Goal: Task Accomplishment & Management: Complete application form

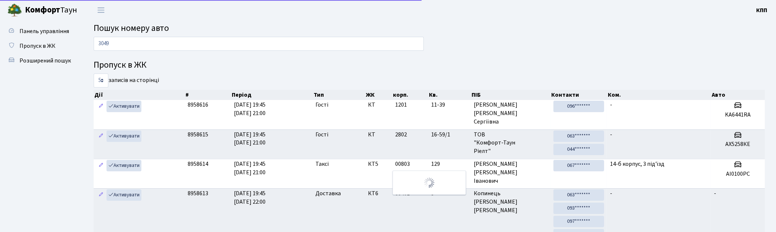
type input "3049"
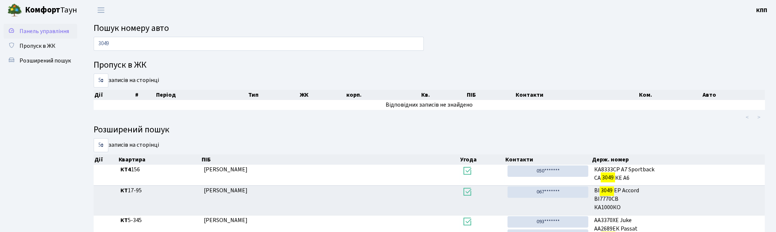
click at [42, 32] on span "Панель управління" at bounding box center [44, 31] width 50 height 8
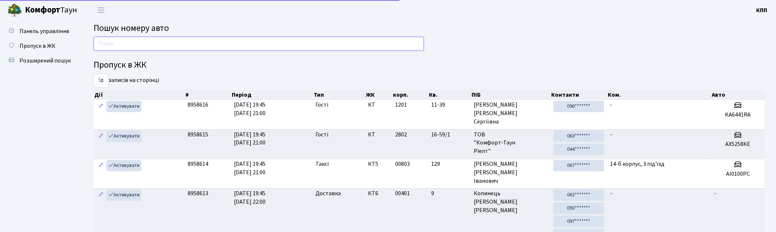
drag, startPoint x: 0, startPoint y: 0, endPoint x: 98, endPoint y: 48, distance: 108.9
click at [124, 41] on input "text" at bounding box center [259, 44] width 330 height 14
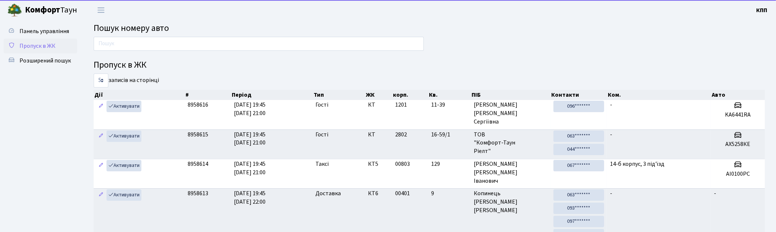
click at [49, 47] on span "Пропуск в ЖК" at bounding box center [37, 46] width 36 height 8
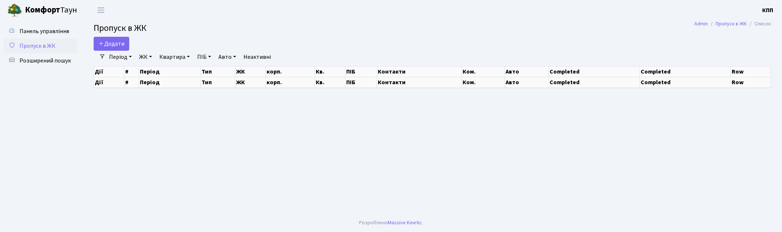
select select "25"
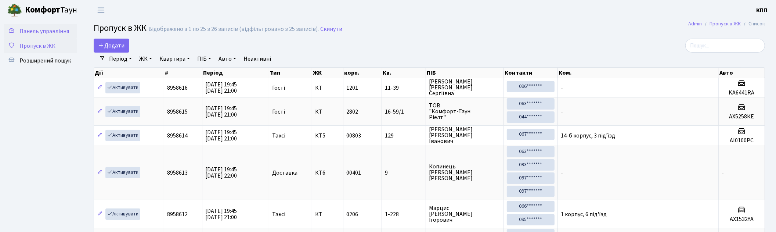
click at [41, 29] on span "Панель управління" at bounding box center [44, 31] width 50 height 8
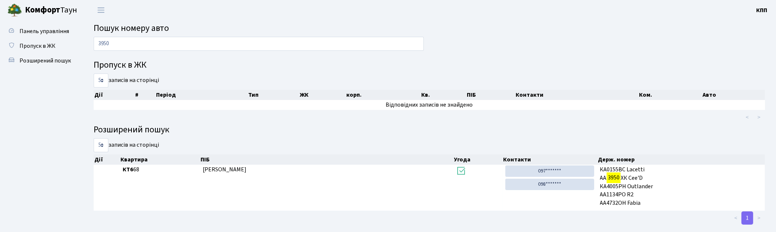
click at [108, 47] on input "3950" at bounding box center [259, 44] width 330 height 14
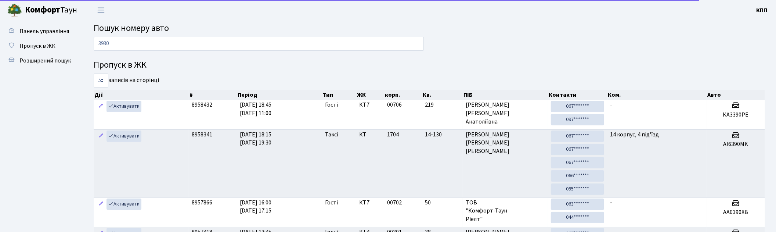
type input "3930"
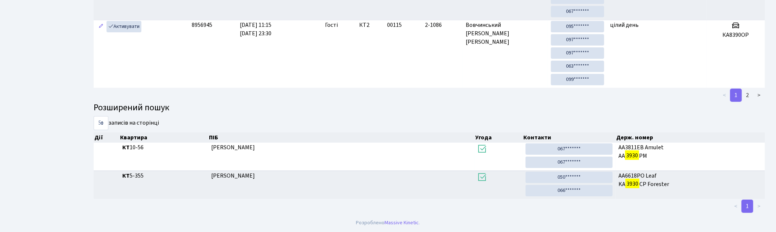
scroll to position [22, 0]
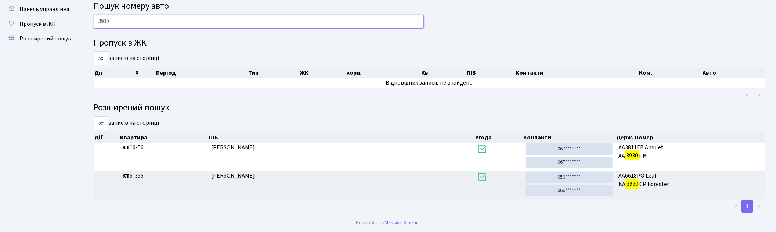
drag, startPoint x: 138, startPoint y: 15, endPoint x: 127, endPoint y: 20, distance: 12.3
click at [129, 20] on input "3930" at bounding box center [259, 22] width 330 height 14
click at [127, 20] on input "3930" at bounding box center [259, 22] width 330 height 14
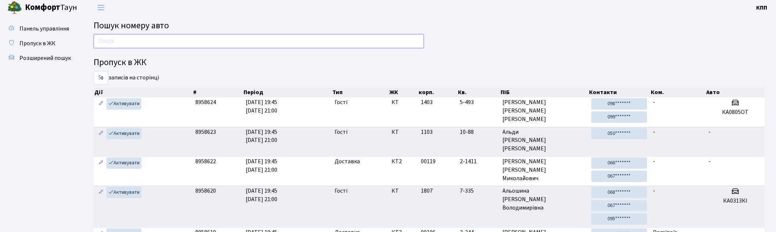
scroll to position [0, 0]
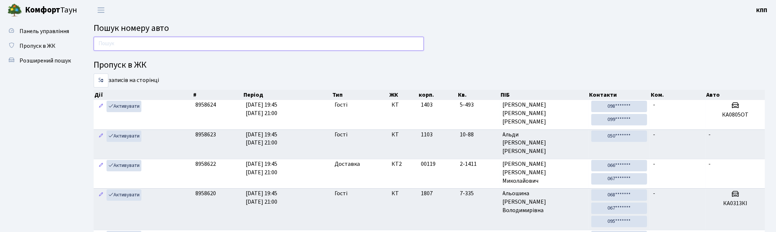
click at [106, 45] on input "text" at bounding box center [259, 44] width 330 height 14
type input "3959"
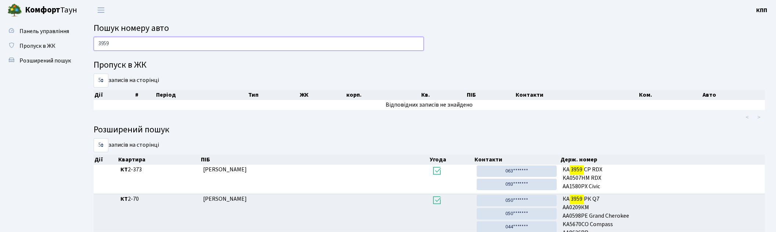
click at [180, 42] on input "3959" at bounding box center [259, 44] width 330 height 14
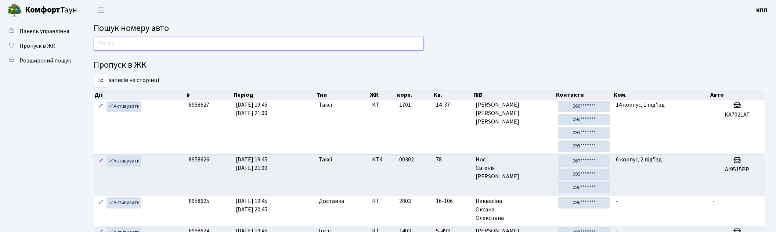
click at [344, 42] on input "text" at bounding box center [259, 44] width 330 height 14
click at [119, 41] on input "text" at bounding box center [259, 44] width 330 height 14
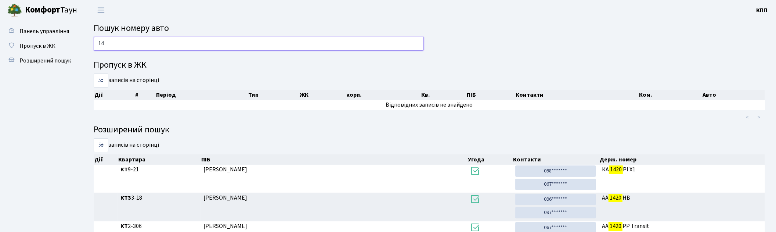
type input "1"
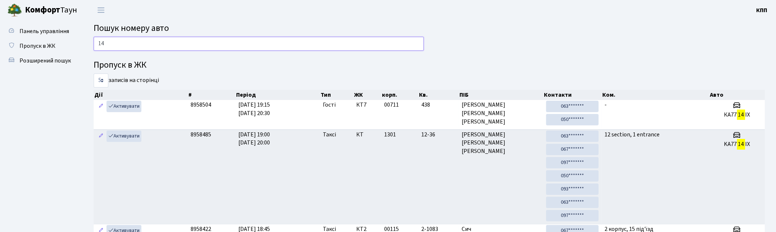
type input "1"
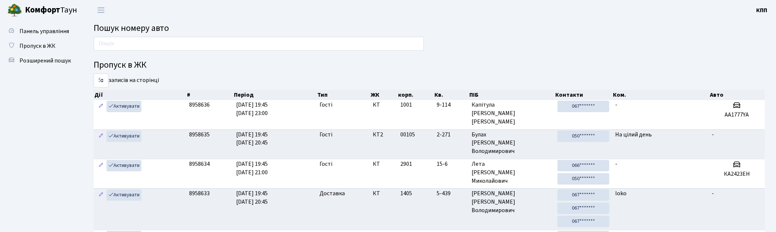
click at [179, 46] on input "text" at bounding box center [259, 44] width 330 height 14
click at [41, 42] on span "Пропуск в ЖК" at bounding box center [37, 46] width 36 height 8
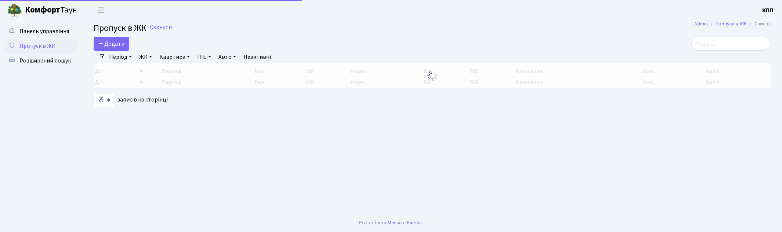
select select "25"
click at [722, 49] on input "search" at bounding box center [731, 44] width 80 height 14
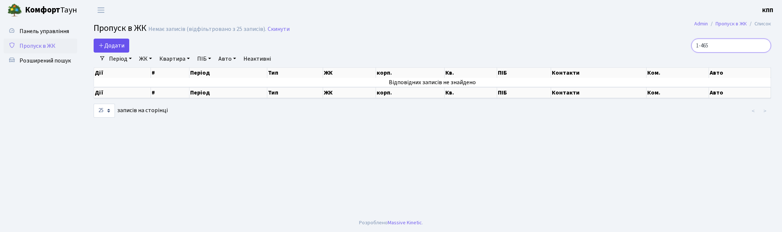
type input "1-465"
click at [108, 43] on span "Додати" at bounding box center [111, 45] width 26 height 8
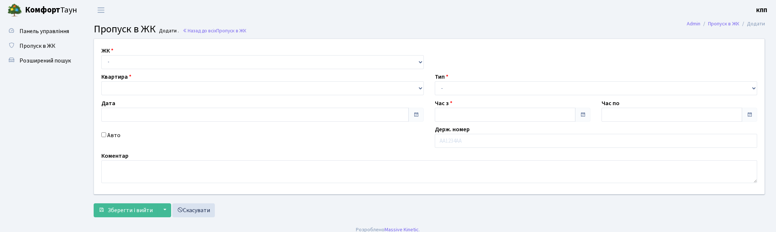
click at [123, 53] on div "ЖК - КТ, вул. Регенераторна, 4 КТ2, просп. [STREET_ADDRESS] [STREET_ADDRESS] [P…" at bounding box center [262, 57] width 333 height 23
type input "[DATE]"
type input "20:00"
type input "21:15"
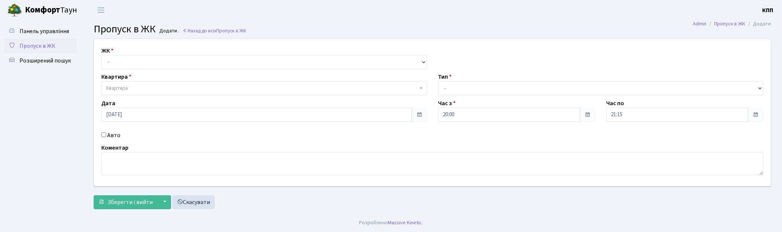
click at [131, 70] on div "ЖК - КТ, вул. Регенераторна, 4 КТ2, просп. [STREET_ADDRESS] [STREET_ADDRESS] [P…" at bounding box center [432, 112] width 688 height 147
drag, startPoint x: 136, startPoint y: 64, endPoint x: 138, endPoint y: 68, distance: 4.3
click at [136, 64] on select "- КТ, вул. Регенераторна, 4 КТ2, просп. Соборності, 17 КТ3, вул. Березнева, 16 …" at bounding box center [264, 62] width 326 height 14
select select "271"
click at [101, 55] on select "- КТ, вул. Регенераторна, 4 КТ2, просп. Соборності, 17 КТ3, вул. Березнева, 16 …" at bounding box center [264, 62] width 326 height 14
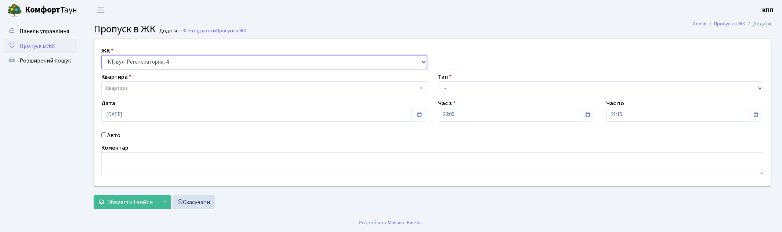
select select
click at [140, 86] on span "Квартира" at bounding box center [262, 87] width 312 height 7
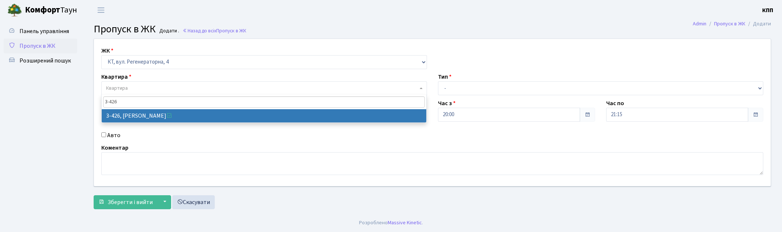
type input "3-426"
select select "1644"
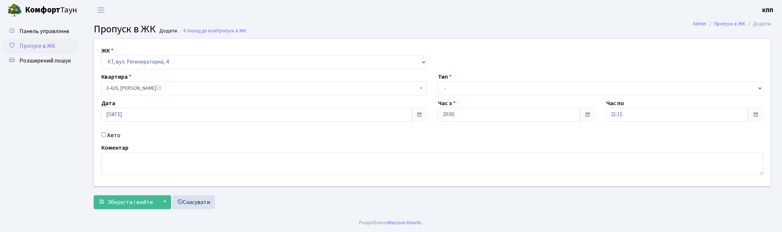
click at [112, 134] on label "Авто" at bounding box center [113, 135] width 13 height 9
click at [106, 134] on input "Авто" at bounding box center [103, 134] width 5 height 5
checkbox input "true"
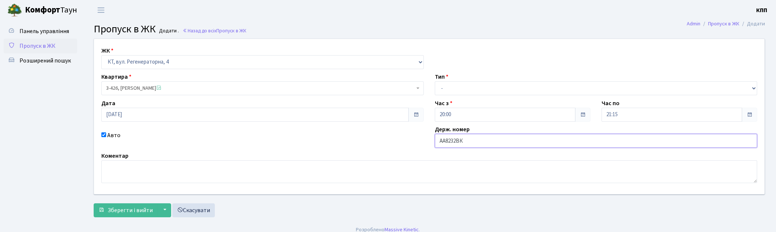
type input "АА8232ВК"
click at [454, 84] on select "- Доставка Таксі Гості Сервіс" at bounding box center [596, 88] width 322 height 14
select select "1"
click at [435, 81] on select "- Доставка Таксі Гості Сервіс" at bounding box center [596, 88] width 322 height 14
click at [126, 208] on span "Зберегти і вийти" at bounding box center [130, 210] width 45 height 8
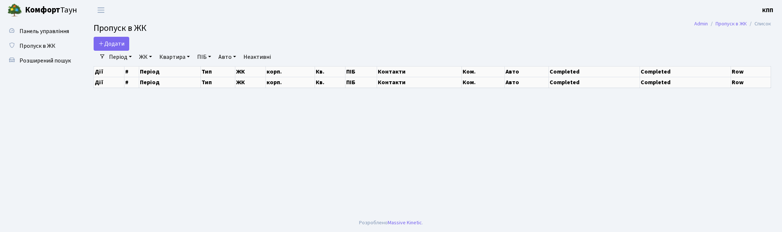
select select "25"
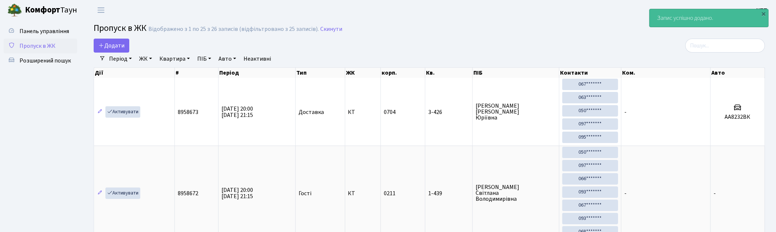
click at [33, 43] on span "Пропуск в ЖК" at bounding box center [37, 46] width 36 height 8
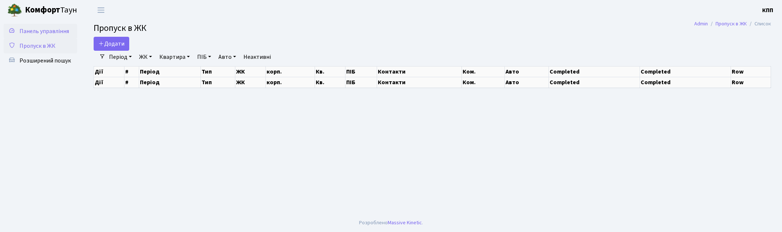
select select "25"
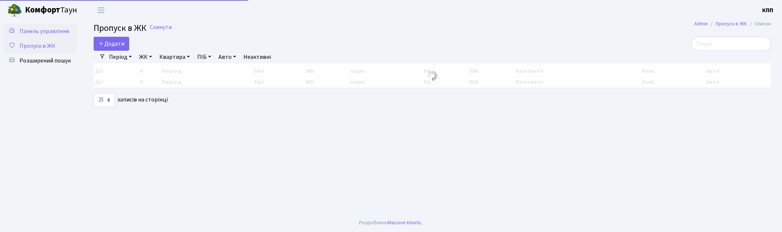
click at [63, 28] on span "Панель управління" at bounding box center [44, 31] width 50 height 8
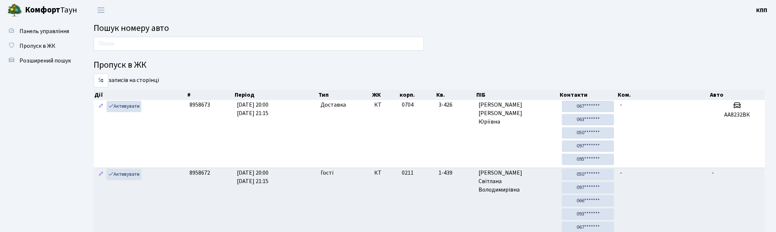
type input "1"
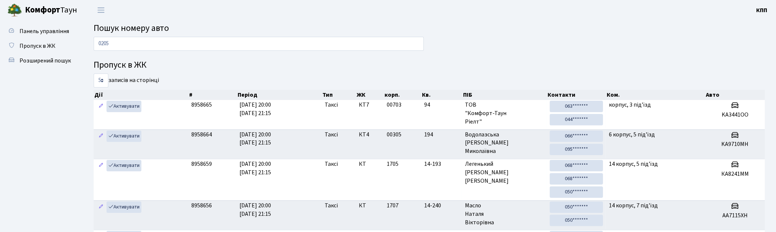
type input "0205"
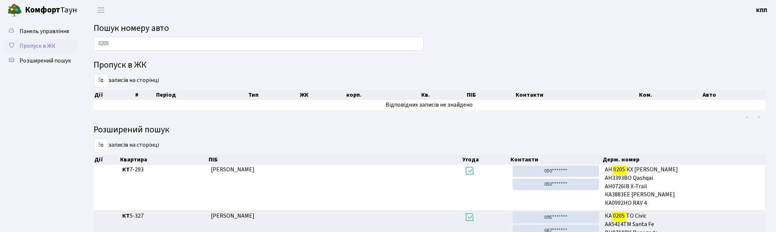
click at [46, 44] on span "Пропуск в ЖК" at bounding box center [37, 46] width 36 height 8
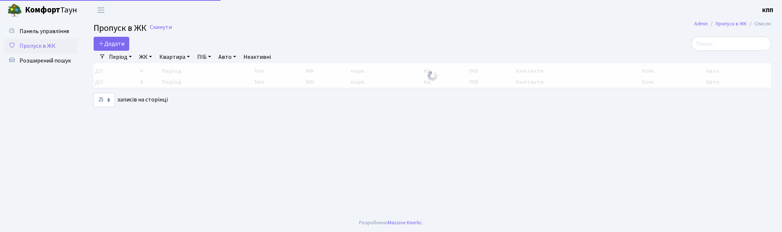
select select "25"
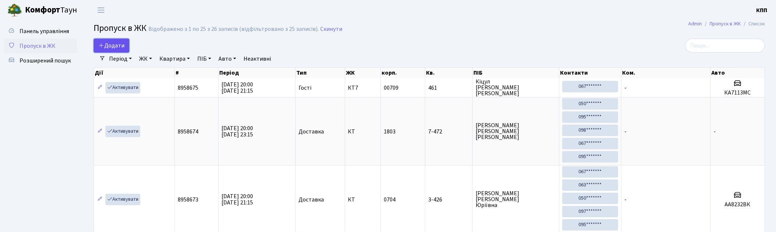
click at [108, 47] on span "Додати" at bounding box center [111, 45] width 26 height 8
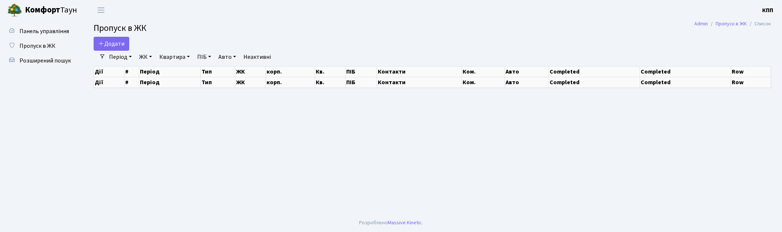
select select "25"
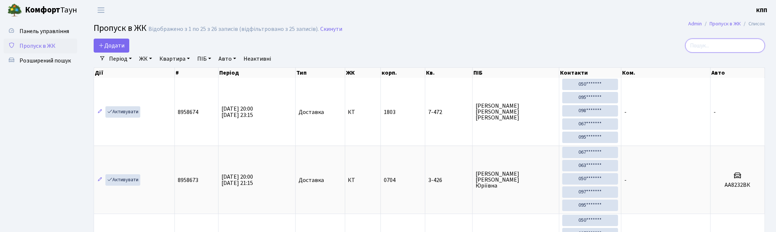
click at [704, 43] on input "search" at bounding box center [725, 46] width 80 height 14
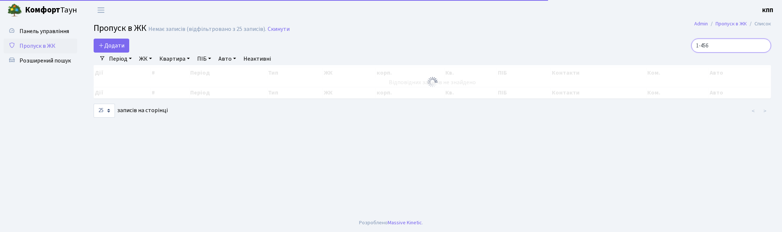
type input "1-456"
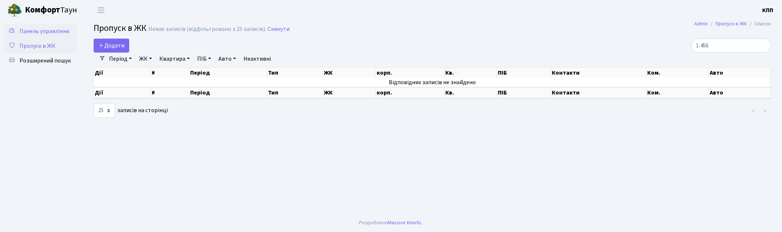
click at [49, 33] on span "Панель управління" at bounding box center [44, 31] width 50 height 8
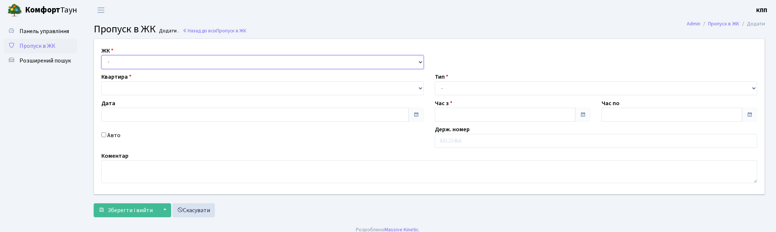
type input "[DATE]"
type input "20:00"
type input "21:15"
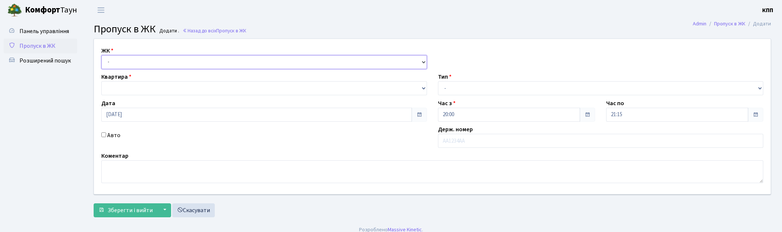
drag, startPoint x: 195, startPoint y: 60, endPoint x: 192, endPoint y: 67, distance: 8.1
click at [195, 60] on select "- КТ, вул. Регенераторна, 4 КТ2, просп. Соборності, 17 КТ3, вул. Березнева, 16 …" at bounding box center [264, 62] width 326 height 14
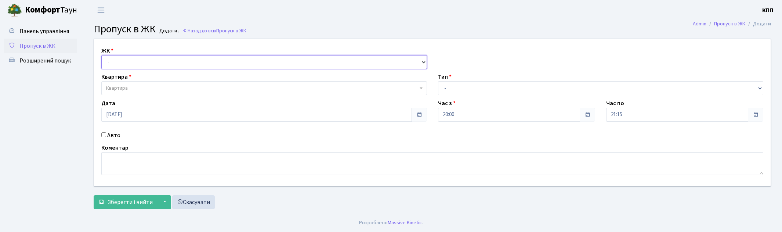
select select "271"
click at [101, 55] on select "- КТ, вул. Регенераторна, 4 КТ2, просп. Соборності, 17 КТ3, вул. Березнева, 16 …" at bounding box center [264, 62] width 326 height 14
select select
click at [185, 87] on span "Квартира" at bounding box center [262, 87] width 312 height 7
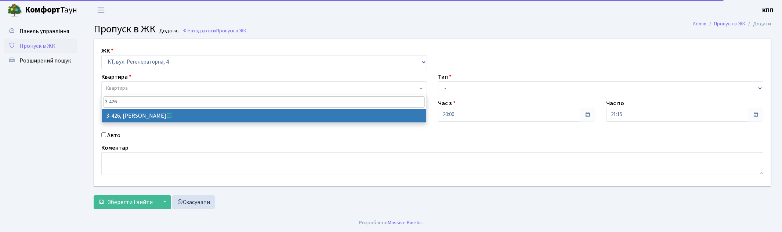
type input "3-426"
select select "1644"
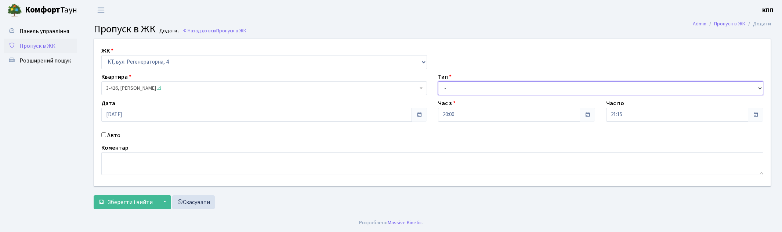
click at [490, 85] on select "- Доставка Таксі Гості Сервіс" at bounding box center [601, 88] width 326 height 14
select select "3"
click at [438, 81] on select "- Доставка Таксі Гості Сервіс" at bounding box center [601, 88] width 326 height 14
click at [124, 200] on span "Зберегти і вийти" at bounding box center [130, 202] width 45 height 8
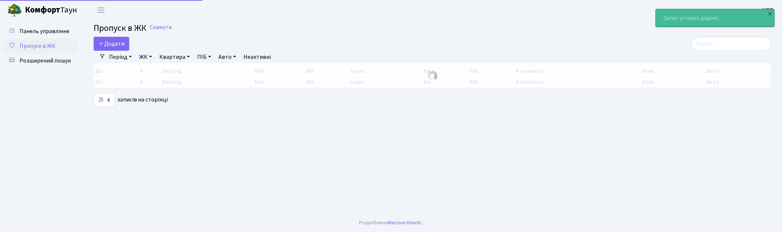
select select "25"
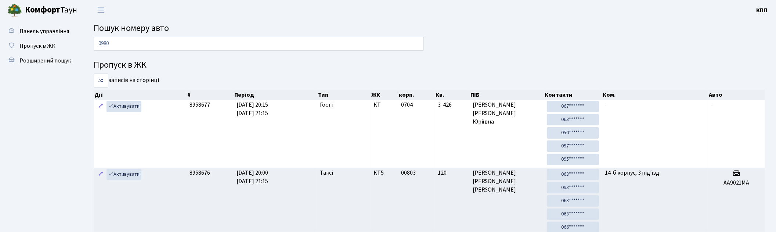
type input "0980"
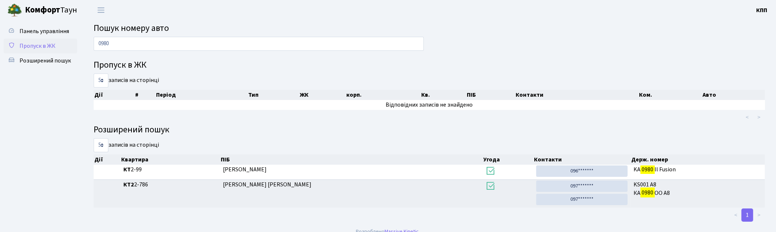
click at [42, 42] on span "Пропуск в ЖК" at bounding box center [37, 46] width 36 height 8
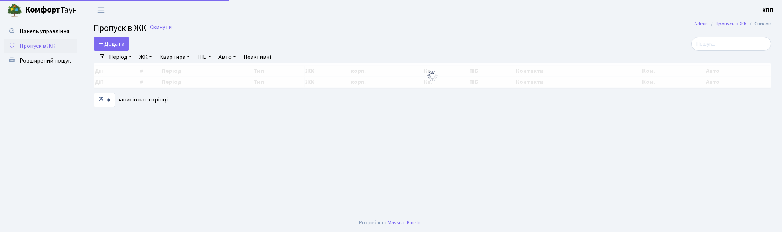
select select "25"
click at [712, 48] on input "search" at bounding box center [731, 44] width 80 height 14
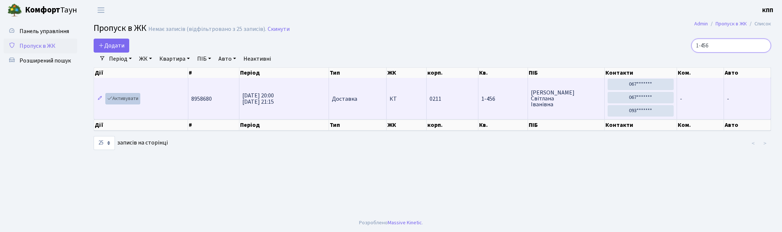
type input "1-456"
click at [125, 97] on link "Активувати" at bounding box center [122, 98] width 35 height 11
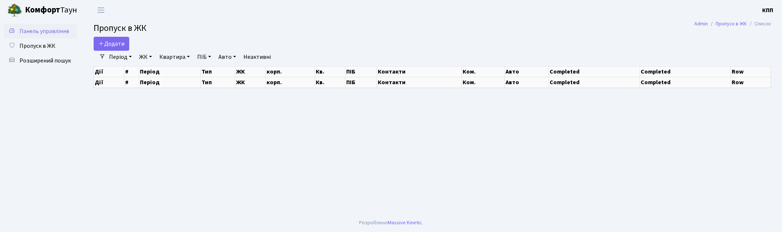
select select "25"
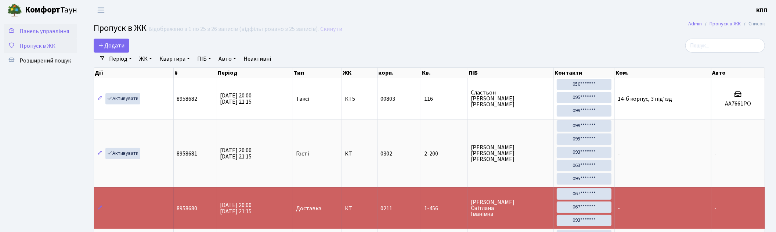
click at [38, 32] on span "Панель управління" at bounding box center [44, 31] width 50 height 8
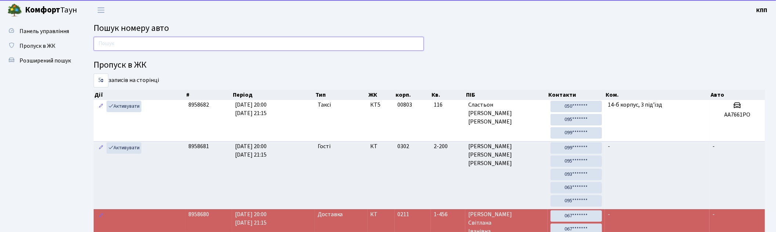
click at [124, 43] on input "text" at bounding box center [259, 44] width 330 height 14
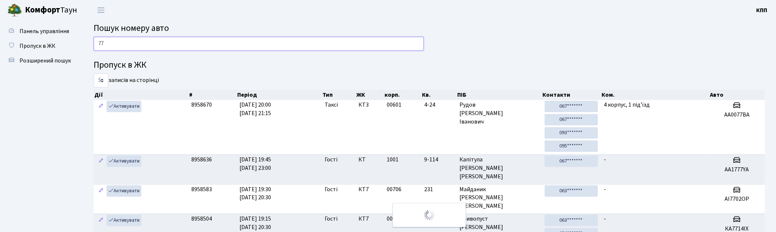
type input "7"
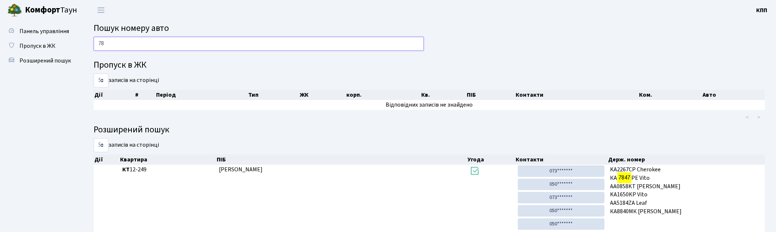
type input "7"
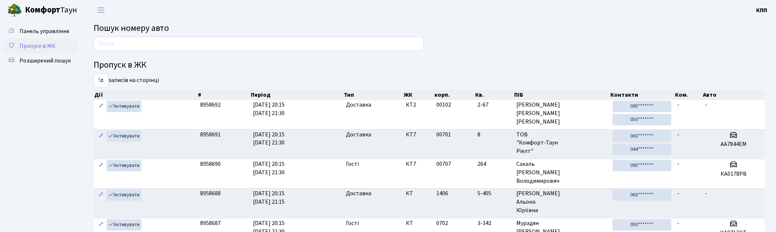
click at [25, 49] on span "Пропуск в ЖК" at bounding box center [37, 46] width 36 height 8
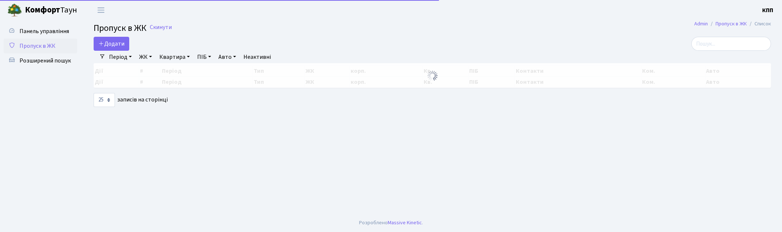
select select "25"
click at [720, 48] on input "search" at bounding box center [731, 44] width 80 height 14
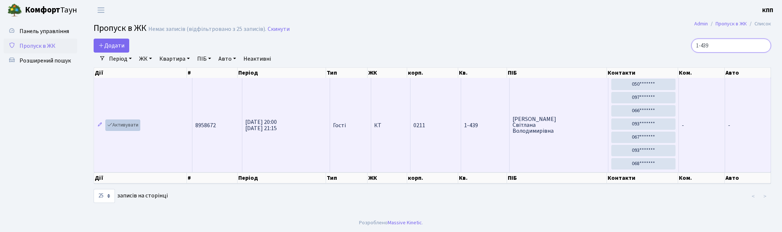
type input "1-439"
click at [129, 128] on link "Активувати" at bounding box center [122, 124] width 35 height 11
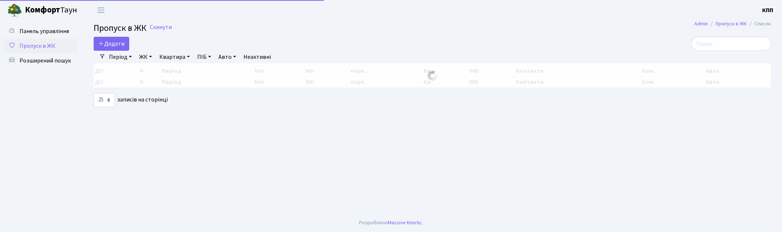
select select "25"
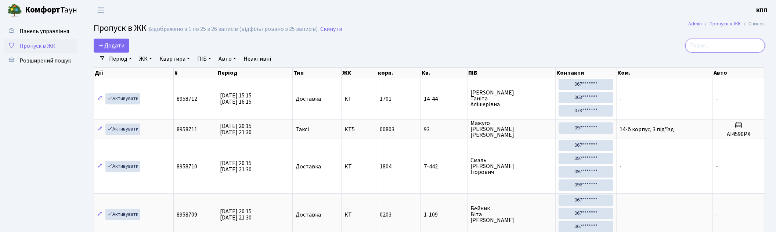
click at [740, 47] on input "search" at bounding box center [725, 46] width 80 height 14
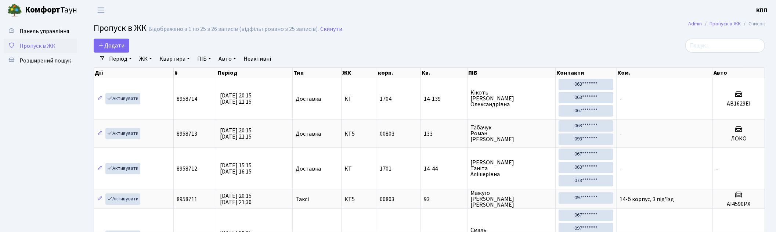
click at [117, 52] on link "Період" at bounding box center [120, 58] width 29 height 12
click at [113, 41] on link "Додати" at bounding box center [112, 46] width 36 height 14
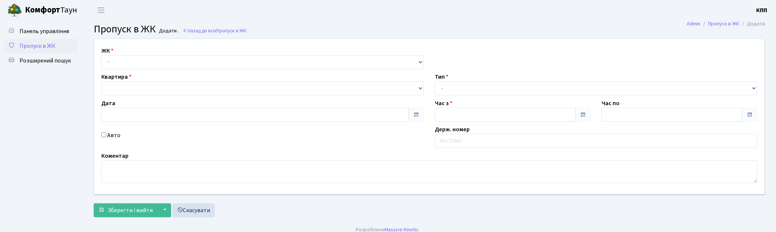
type input "07.09.2025"
type input "20:15"
type input "21:30"
select select "271"
click at [101, 55] on select "- КТ, вул. Регенераторна, 4 КТ2, просп. Соборності, 17 КТ3, вул. Березнева, 16 …" at bounding box center [262, 62] width 322 height 14
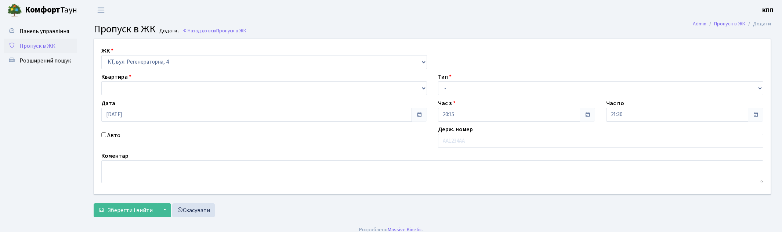
select select
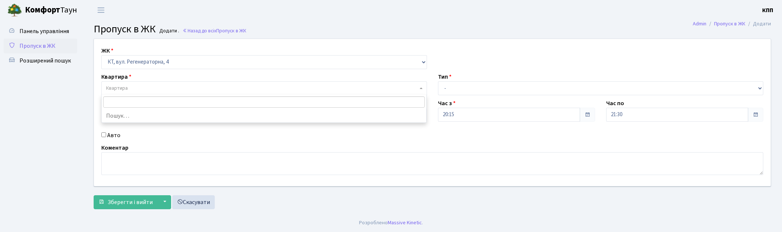
click at [122, 87] on span "Квартира" at bounding box center [117, 87] width 22 height 7
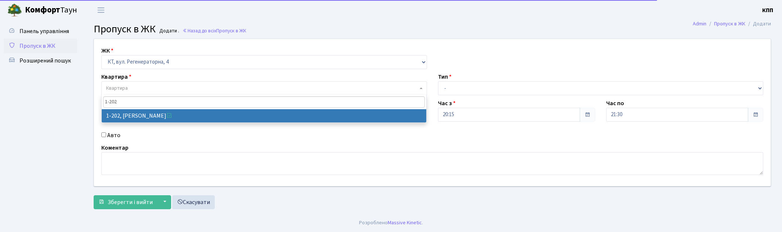
type input "1-202"
select select "202"
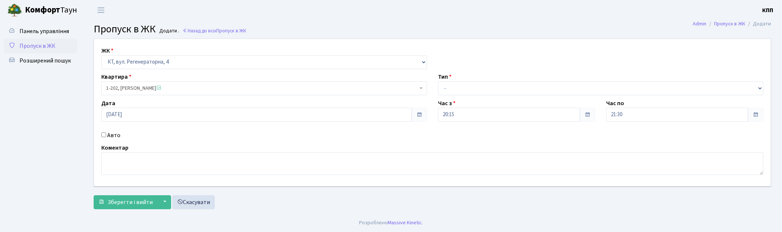
click at [113, 135] on label "Авто" at bounding box center [113, 135] width 13 height 9
click at [106, 135] on input "Авто" at bounding box center [103, 134] width 5 height 5
checkbox input "true"
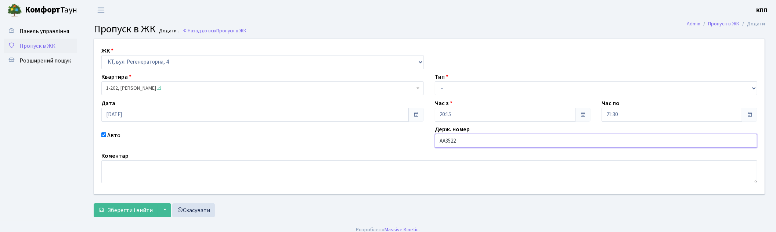
type input "АА3522РР"
drag, startPoint x: 464, startPoint y: 90, endPoint x: 464, endPoint y: 94, distance: 4.0
click at [464, 90] on select "- Доставка Таксі Гості Сервіс" at bounding box center [596, 88] width 322 height 14
select select "1"
click at [435, 81] on select "- Доставка Таксі Гості Сервіс" at bounding box center [596, 88] width 322 height 14
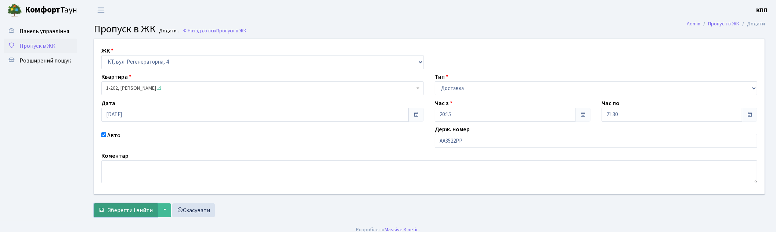
click at [112, 210] on span "Зберегти і вийти" at bounding box center [130, 210] width 45 height 8
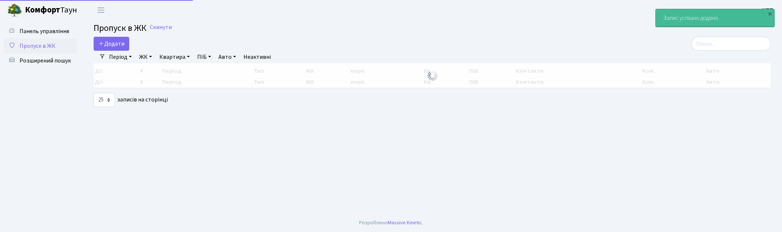
select select "25"
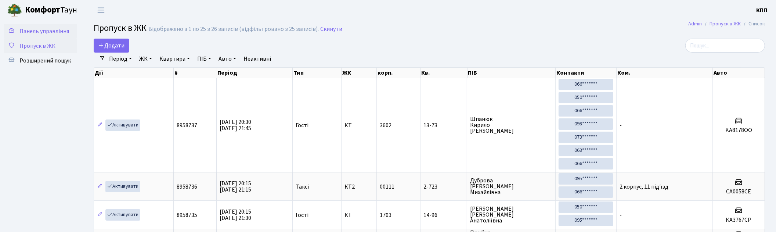
click at [46, 28] on span "Панель управління" at bounding box center [44, 31] width 50 height 8
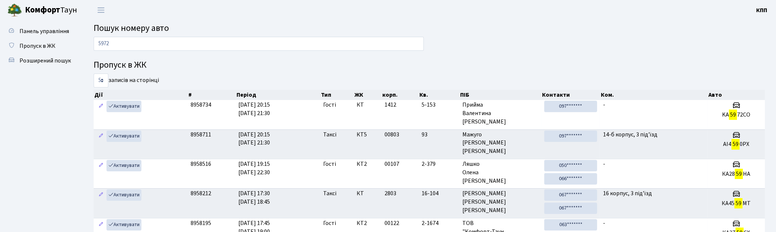
type input "5972"
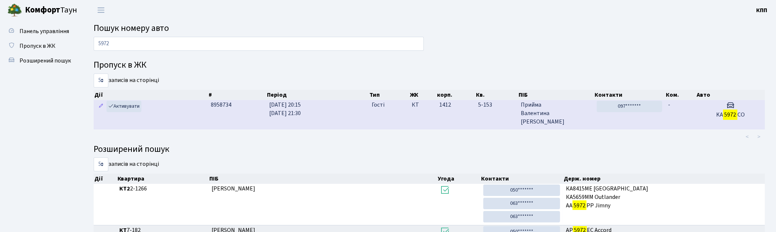
click at [493, 112] on td "5-153" at bounding box center [496, 114] width 43 height 29
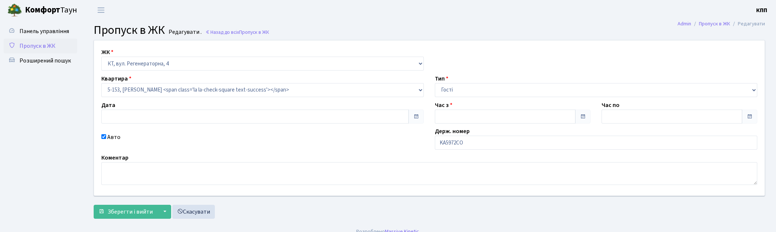
type input "07.09.2025"
type input "20:15"
type input "21:30"
checkbox input "true"
click at [513, 137] on input "KA5972CO" at bounding box center [596, 142] width 322 height 14
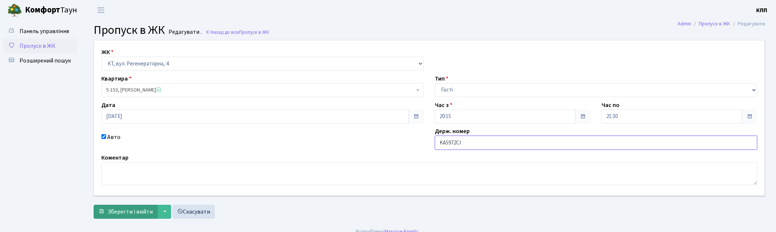
type input "KA5972CІ"
click at [132, 217] on button "Зберегти і вийти" at bounding box center [126, 211] width 64 height 14
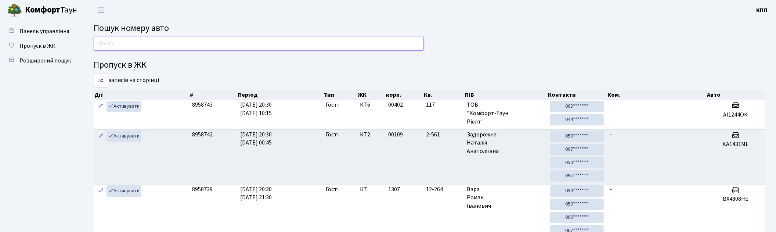
click at [207, 41] on input "text" at bounding box center [259, 44] width 330 height 14
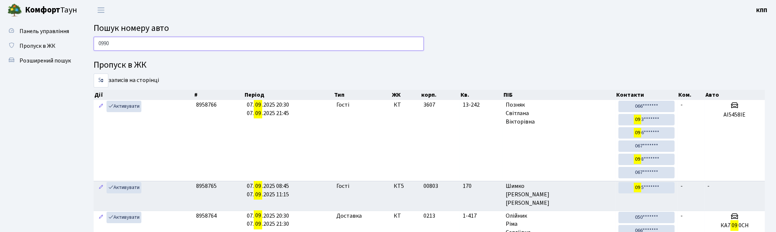
type input "0990"
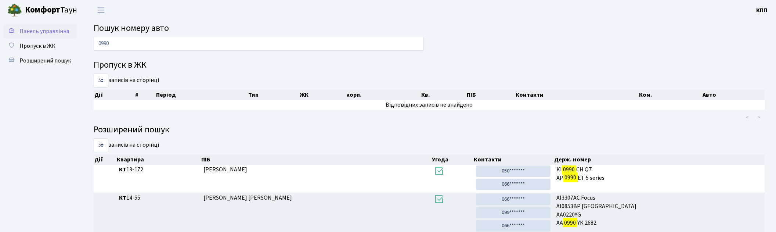
click at [46, 29] on span "Панель управління" at bounding box center [44, 31] width 50 height 8
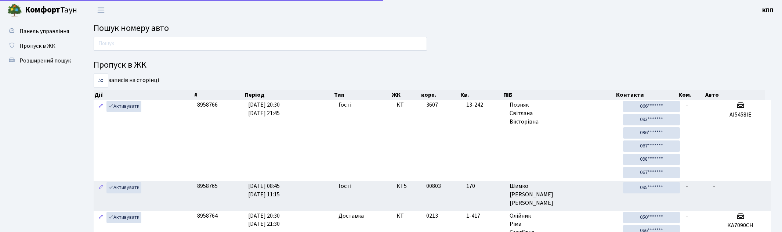
click at [127, 45] on input "text" at bounding box center [260, 44] width 333 height 14
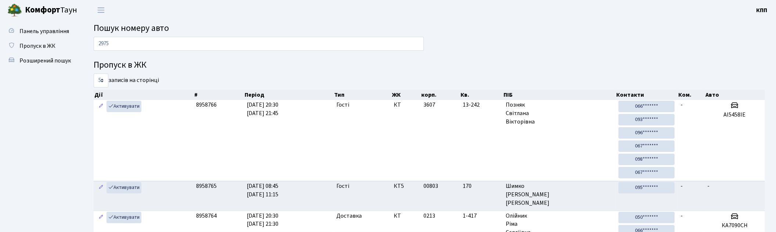
type input "2975"
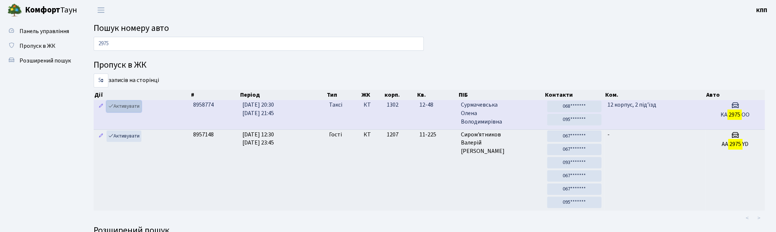
click at [135, 105] on link "Активувати" at bounding box center [123, 106] width 35 height 11
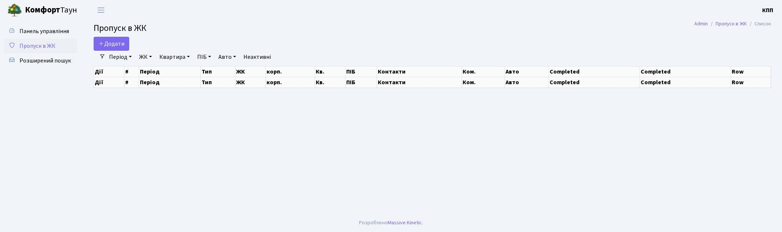
select select "25"
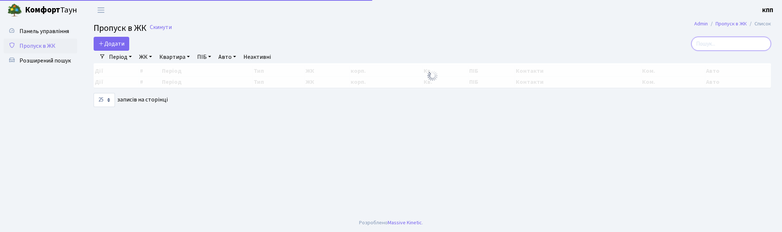
click at [713, 41] on input "search" at bounding box center [731, 44] width 80 height 14
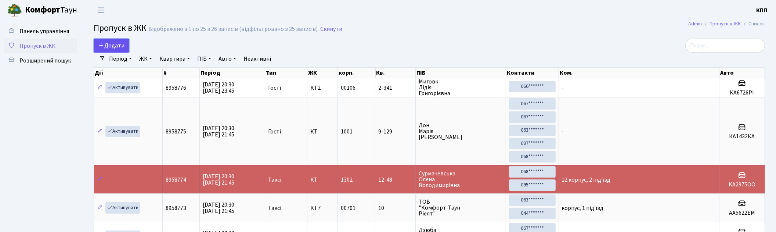
click at [117, 50] on link "Додати" at bounding box center [112, 46] width 36 height 14
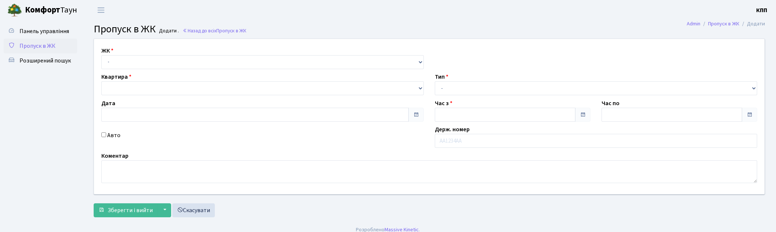
type input "[DATE]"
type input "20:45"
type input "21:45"
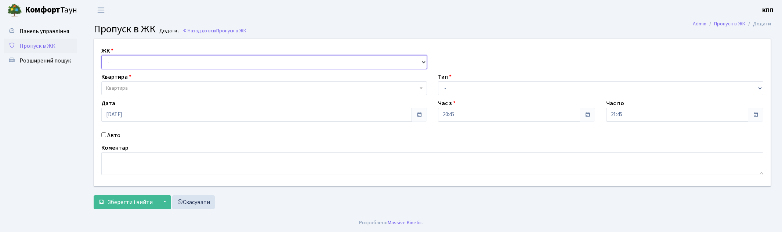
click at [124, 65] on select "- КТ, вул. Регенераторна, 4 КТ2, просп. [STREET_ADDRESS] [STREET_ADDRESS] [PERS…" at bounding box center [264, 62] width 326 height 14
select select "271"
click at [101, 55] on select "- КТ, вул. Регенераторна, 4 КТ2, просп. [STREET_ADDRESS] [STREET_ADDRESS] [PERS…" at bounding box center [264, 62] width 326 height 14
select select
click at [135, 86] on span "Квартира" at bounding box center [262, 87] width 312 height 7
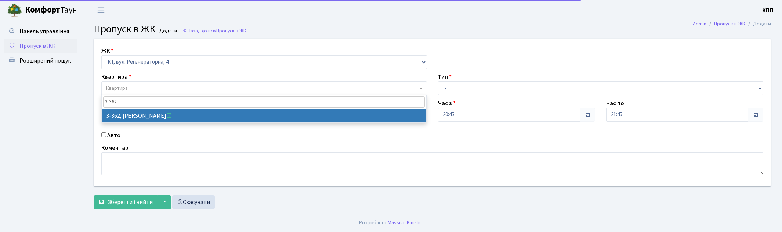
type input "3-362"
select select "1580"
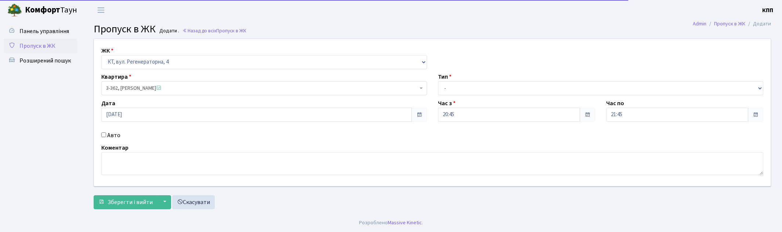
click at [112, 136] on label "Авто" at bounding box center [113, 135] width 13 height 9
click at [106, 136] on input "Авто" at bounding box center [103, 134] width 5 height 5
checkbox input "true"
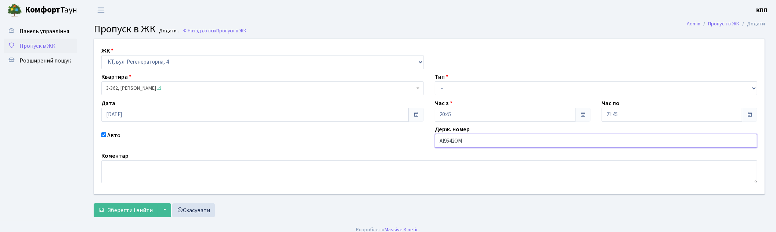
type input "АІ9542ОМ"
click at [450, 89] on select "- Доставка Таксі Гості Сервіс" at bounding box center [596, 88] width 322 height 14
select select "2"
click at [435, 81] on select "- Доставка Таксі Гості Сервіс" at bounding box center [596, 88] width 322 height 14
click at [130, 207] on span "Зберегти і вийти" at bounding box center [130, 210] width 45 height 8
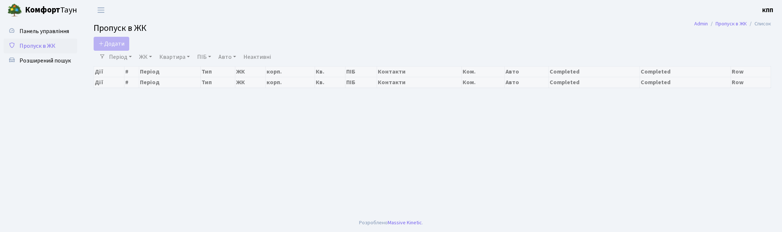
select select "25"
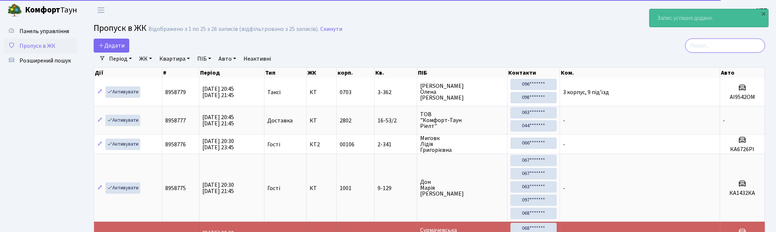
click at [712, 43] on input "search" at bounding box center [725, 46] width 80 height 14
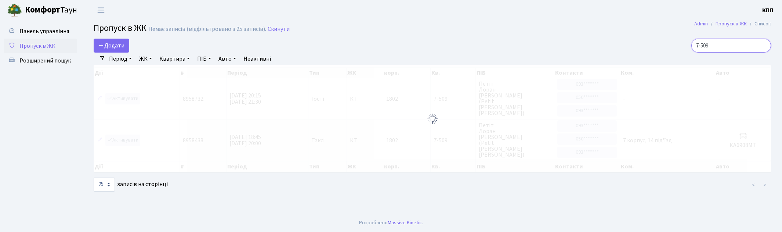
type input "7-509"
click at [122, 98] on div at bounding box center [432, 118] width 677 height 107
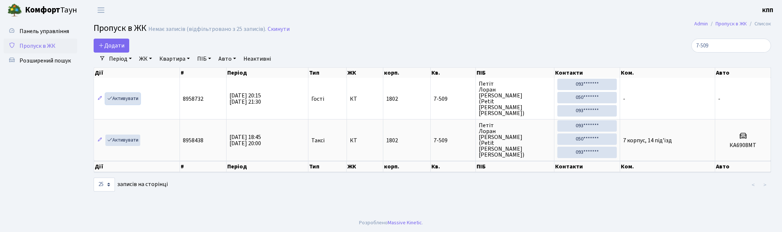
click at [122, 98] on link "Активувати" at bounding box center [122, 98] width 35 height 11
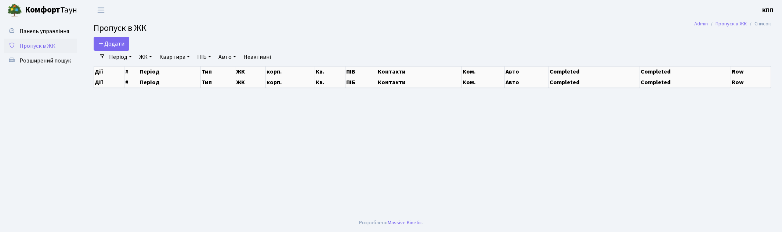
select select "25"
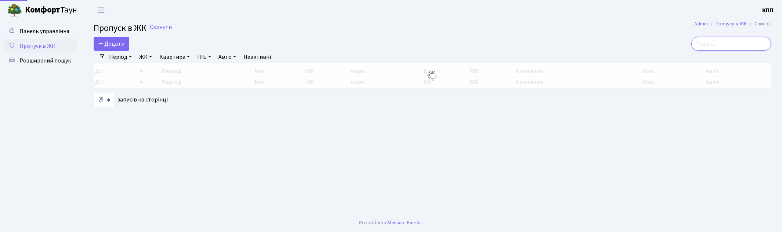
click at [726, 49] on input "search" at bounding box center [731, 44] width 80 height 14
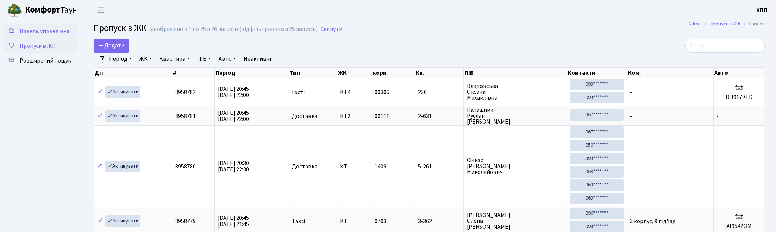
click at [23, 28] on span "Панель управління" at bounding box center [44, 31] width 50 height 8
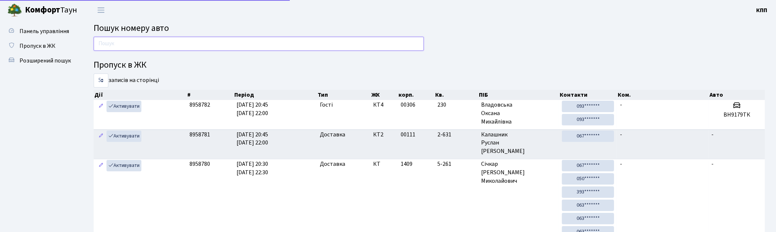
click at [152, 45] on input "text" at bounding box center [259, 44] width 330 height 14
drag, startPoint x: 43, startPoint y: 40, endPoint x: 61, endPoint y: 43, distance: 18.2
click at [43, 39] on link "Пропуск в ЖК" at bounding box center [40, 46] width 73 height 15
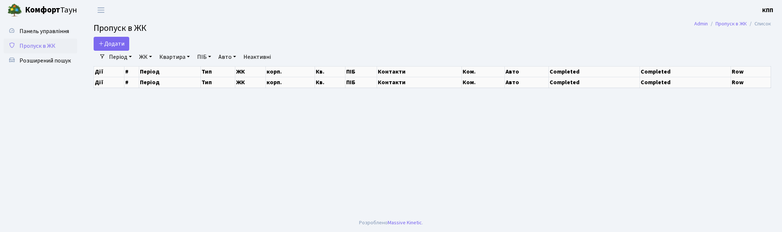
select select "25"
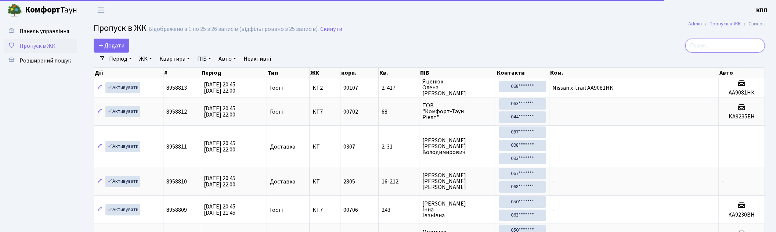
click at [732, 47] on input "search" at bounding box center [725, 46] width 80 height 14
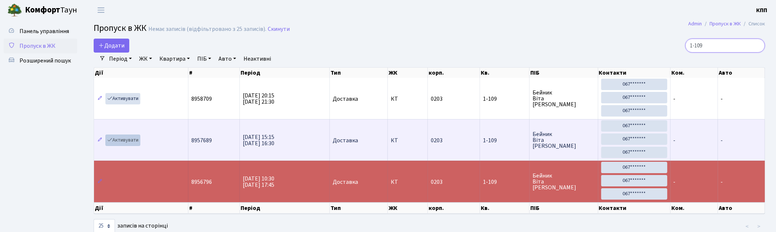
type input "1-109"
click at [120, 140] on link "Активувати" at bounding box center [122, 139] width 35 height 11
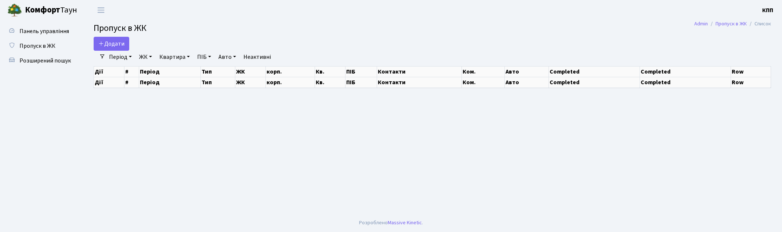
select select "25"
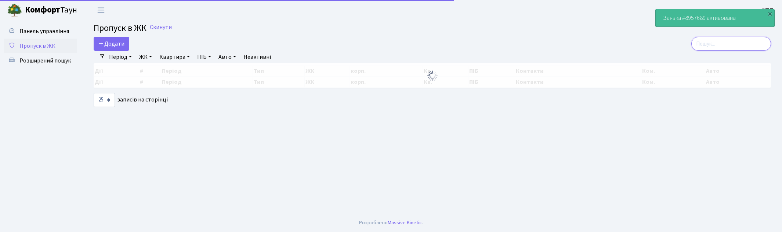
click at [725, 44] on input "search" at bounding box center [731, 44] width 80 height 14
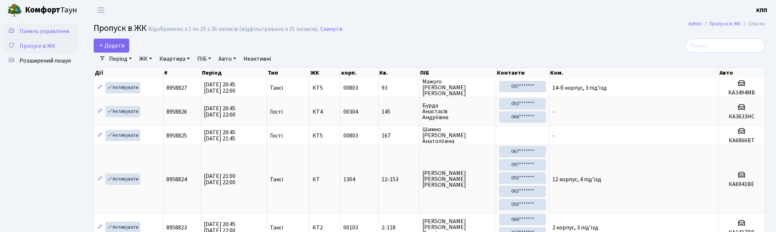
click at [48, 29] on span "Панель управління" at bounding box center [44, 31] width 50 height 8
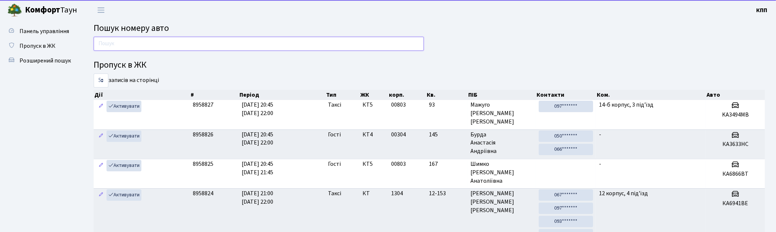
drag, startPoint x: 0, startPoint y: 0, endPoint x: 196, endPoint y: 42, distance: 200.1
click at [196, 42] on input "text" at bounding box center [259, 44] width 330 height 14
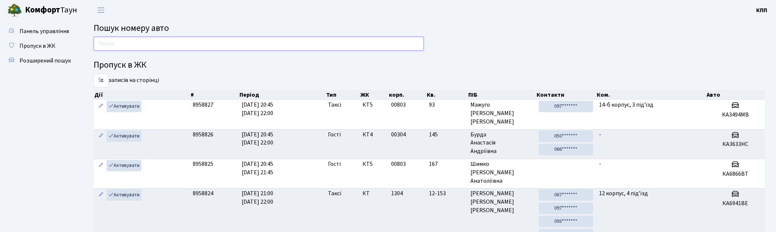
click at [141, 43] on input "text" at bounding box center [259, 44] width 330 height 14
type input "3633"
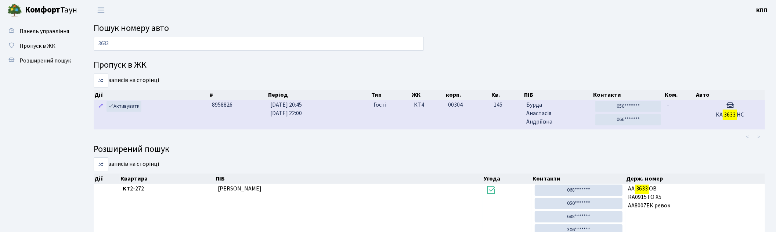
click at [566, 113] on span "Бурда Анастасія Андріївна" at bounding box center [557, 113] width 63 height 25
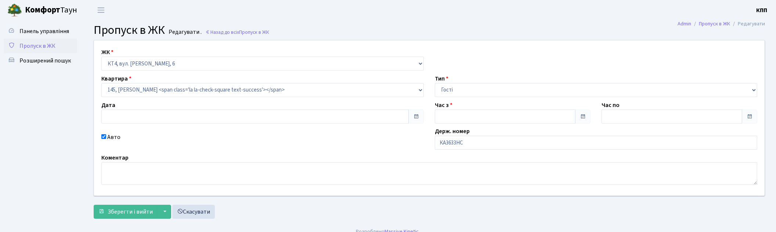
type input "07.09.2025"
type input "20:45"
type input "22:00"
checkbox input "true"
click at [486, 140] on input "КА3633НС" at bounding box center [596, 142] width 322 height 14
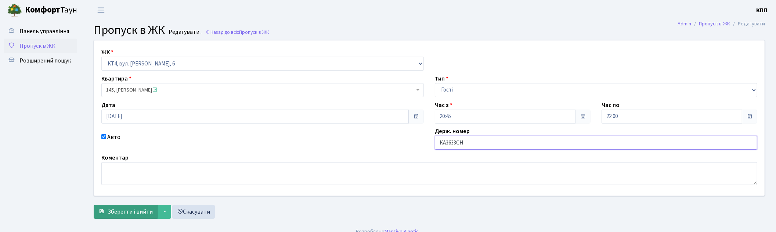
type input "КА3633СН"
click at [114, 207] on span "Зберегти і вийти" at bounding box center [130, 211] width 45 height 8
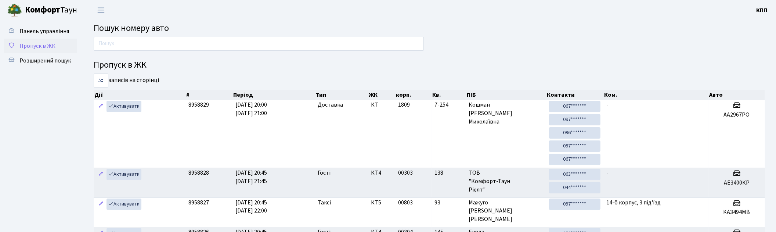
click at [29, 42] on span "Пропуск в ЖК" at bounding box center [37, 46] width 36 height 8
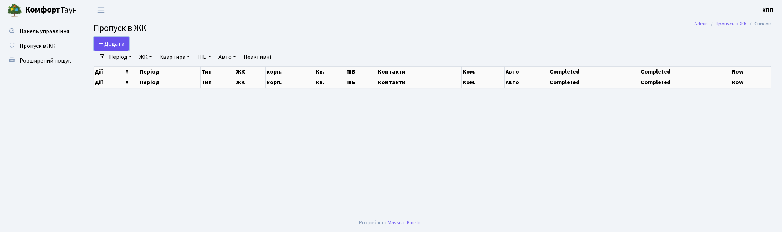
select select "25"
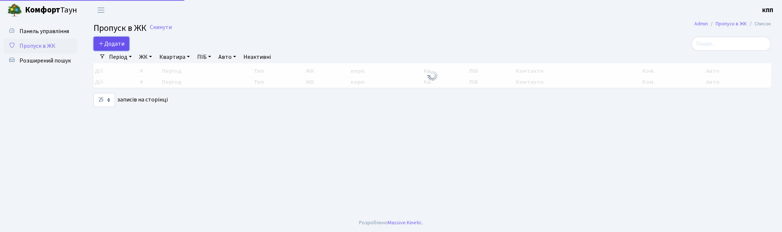
click at [125, 43] on link "Додати" at bounding box center [112, 44] width 36 height 14
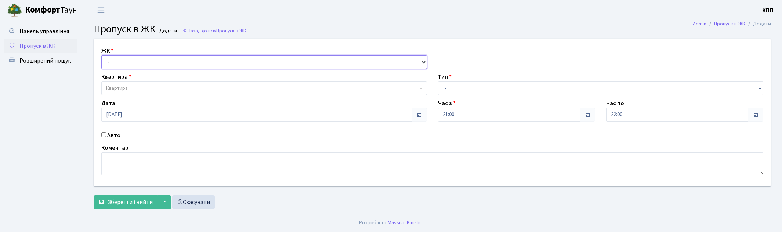
drag, startPoint x: 0, startPoint y: 0, endPoint x: 138, endPoint y: 64, distance: 151.8
click at [138, 62] on select "- КТ, вул. Регенераторна, 4 КТ2, просп. [STREET_ADDRESS] [STREET_ADDRESS] [PERS…" at bounding box center [264, 62] width 326 height 14
select select "271"
click at [101, 55] on select "- КТ, вул. Регенераторна, 4 КТ2, просп. Соборності, 17 КТ3, вул. Березнева, 16 …" at bounding box center [264, 62] width 326 height 14
select select
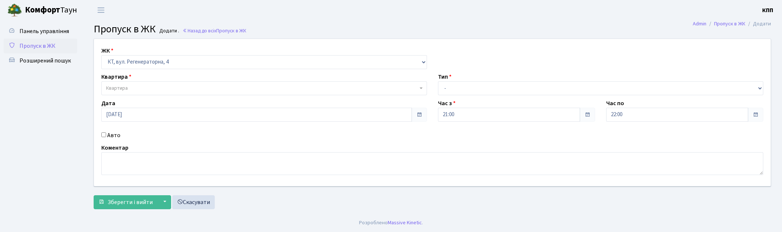
click at [134, 91] on span "Квартира" at bounding box center [262, 87] width 312 height 7
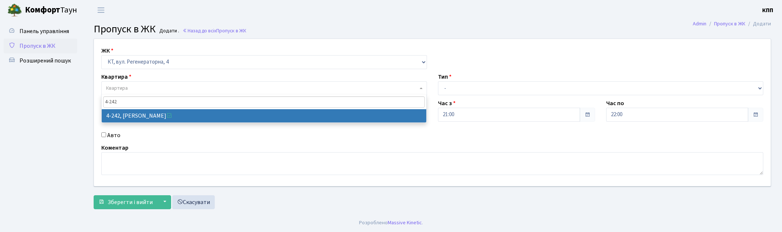
type input "4-242"
select select "1020"
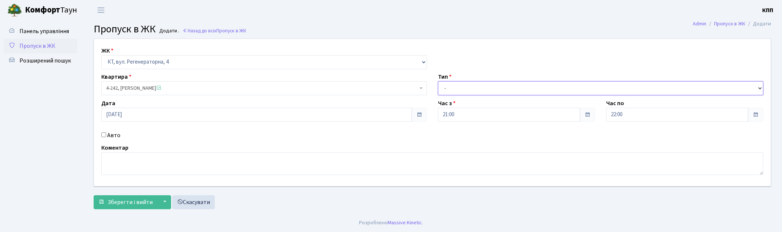
drag, startPoint x: 475, startPoint y: 86, endPoint x: 471, endPoint y: 91, distance: 6.0
click at [475, 86] on select "- Доставка Таксі Гості Сервіс" at bounding box center [601, 88] width 326 height 14
select select "3"
click at [438, 81] on select "- Доставка Таксі Гості Сервіс" at bounding box center [601, 88] width 326 height 14
click at [138, 198] on span "Зберегти і вийти" at bounding box center [130, 202] width 45 height 8
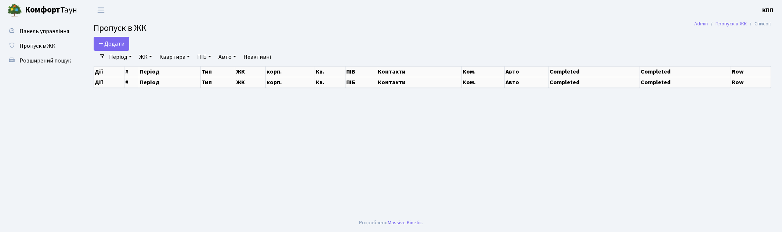
select select "25"
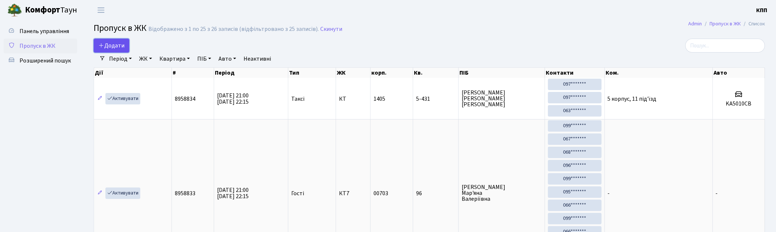
click at [114, 43] on span "Додати" at bounding box center [111, 45] width 26 height 8
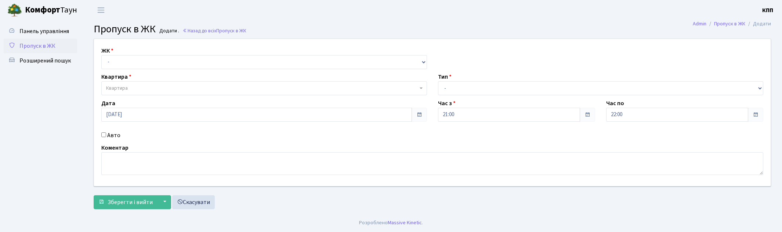
select select "295"
click at [101, 55] on select "- КТ, вул. Регенераторна, 4 КТ2, просп. [STREET_ADDRESS] [STREET_ADDRESS] [PERS…" at bounding box center [264, 62] width 326 height 14
select select
drag, startPoint x: 124, startPoint y: 59, endPoint x: 130, endPoint y: 68, distance: 10.6
click at [124, 59] on select "- КТ, вул. Регенераторна, 4 КТ2, просп. [STREET_ADDRESS] [STREET_ADDRESS] [PERS…" at bounding box center [264, 62] width 326 height 14
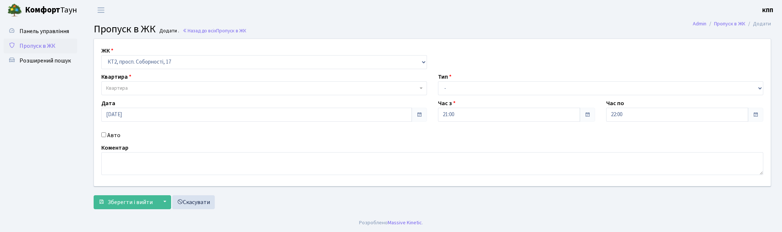
select select "271"
click at [101, 55] on select "- КТ, вул. Регенераторна, 4 КТ2, просп. Соборності, 17 КТ3, вул. Березнева, 16 …" at bounding box center [264, 62] width 326 height 14
select select
click at [127, 85] on span "Квартира" at bounding box center [117, 87] width 22 height 7
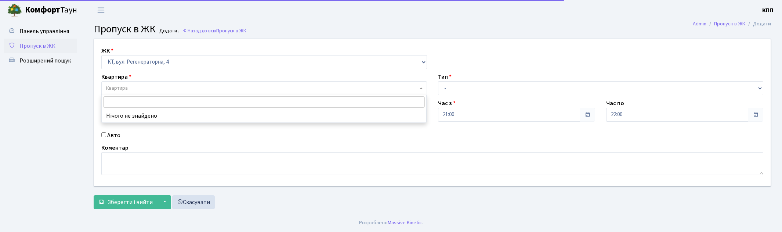
click at [117, 138] on label "Авто" at bounding box center [113, 135] width 13 height 9
click at [106, 137] on input "Авто" at bounding box center [103, 134] width 5 height 5
checkbox input "true"
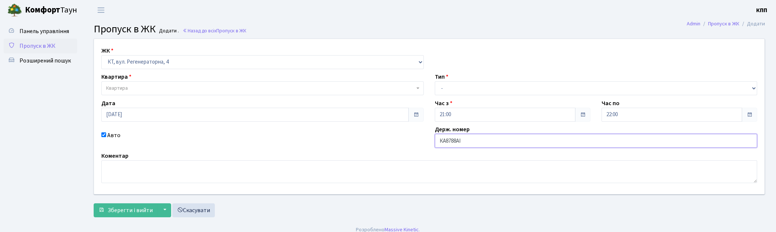
type input "КА8788АІ"
click at [478, 87] on select "- Доставка Таксі Гості Сервіс" at bounding box center [596, 88] width 322 height 14
select select "2"
click at [435, 81] on select "- Доставка Таксі Гості Сервіс" at bounding box center [596, 88] width 322 height 14
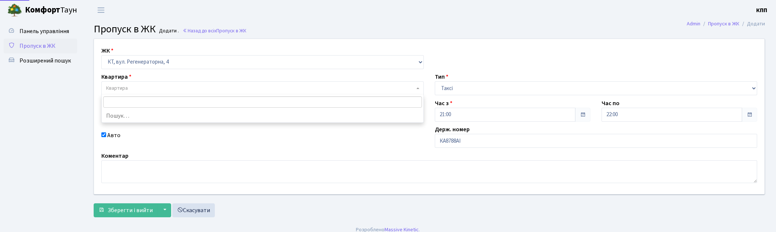
click at [126, 91] on span "Квартира" at bounding box center [117, 87] width 22 height 7
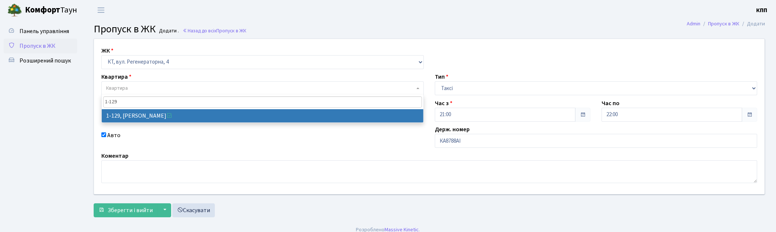
type input "1-129"
select select "129"
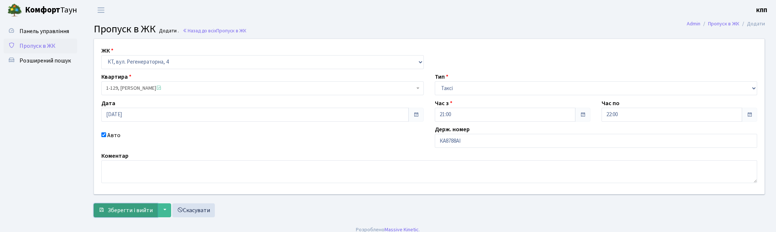
click at [122, 203] on button "Зберегти і вийти" at bounding box center [126, 210] width 64 height 14
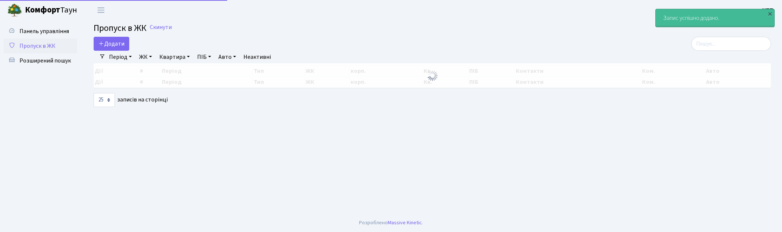
select select "25"
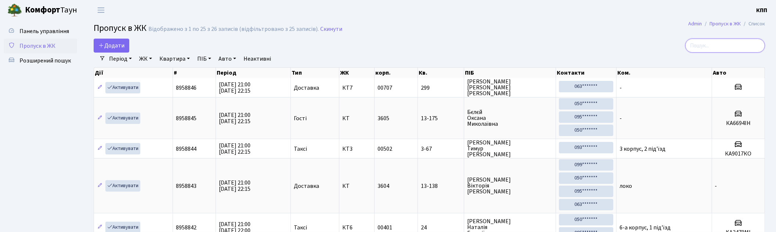
click at [725, 45] on input "search" at bounding box center [725, 46] width 80 height 14
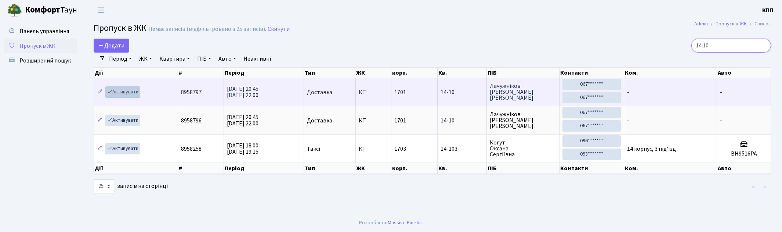
type input "14-10"
click at [137, 94] on link "Активувати" at bounding box center [122, 91] width 35 height 11
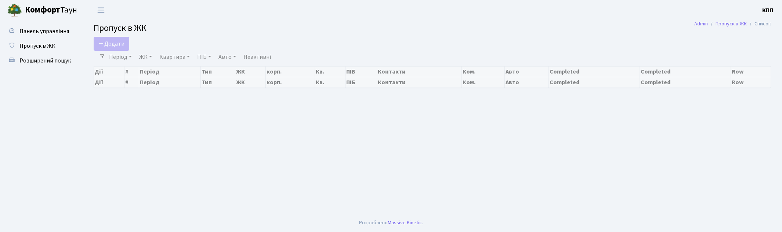
select select "25"
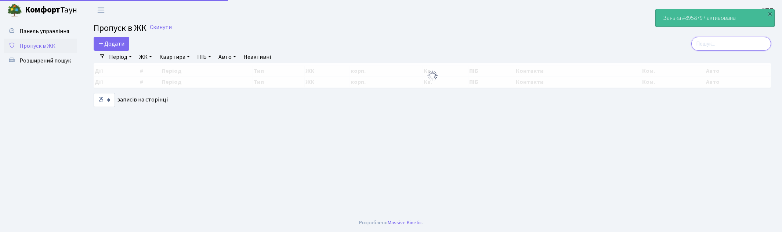
click at [746, 43] on input "search" at bounding box center [731, 44] width 80 height 14
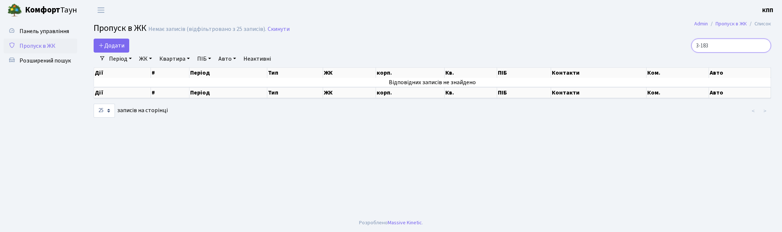
type input "3-183"
click at [32, 28] on span "Панель управління" at bounding box center [44, 31] width 50 height 8
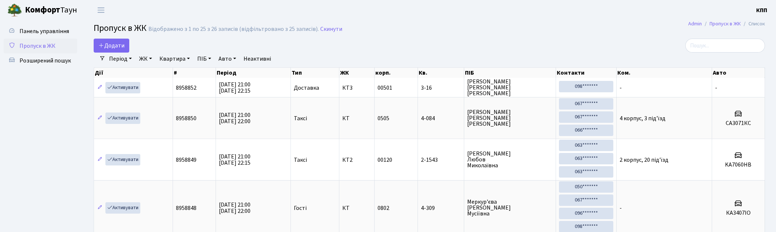
select select "25"
click at [63, 34] on span "Панель управління" at bounding box center [44, 31] width 50 height 8
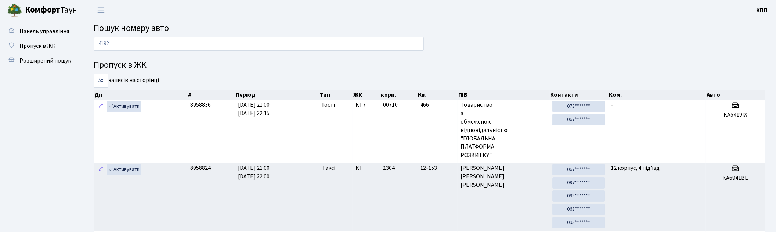
type input "4192"
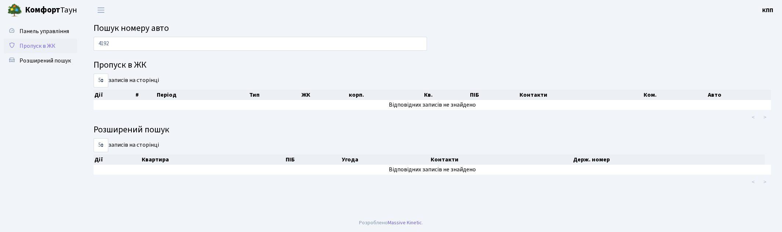
click at [43, 43] on span "Пропуск в ЖК" at bounding box center [37, 46] width 36 height 8
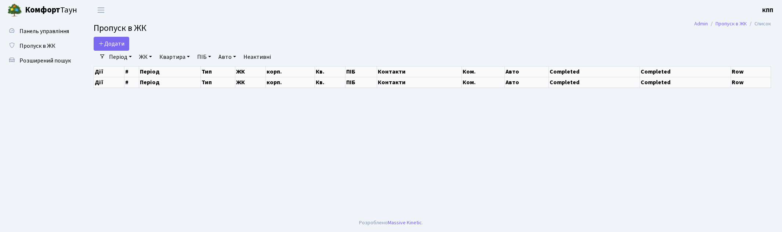
select select "25"
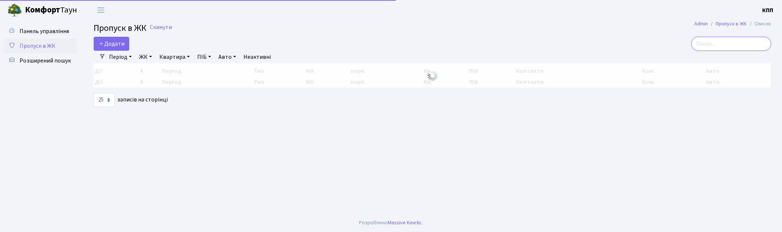
click at [740, 47] on input "search" at bounding box center [731, 44] width 80 height 14
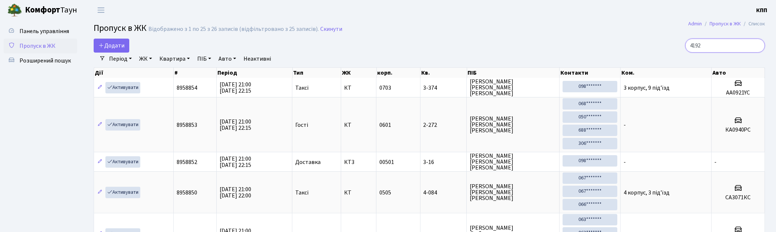
type input "4192"
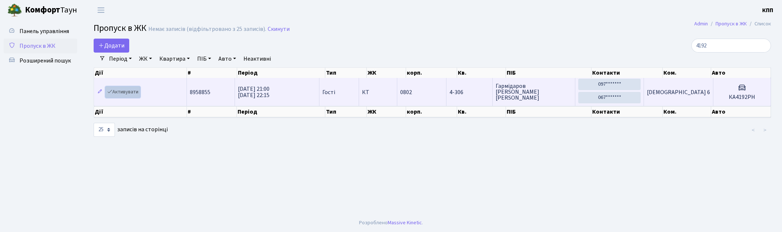
click at [134, 90] on link "Активувати" at bounding box center [122, 91] width 35 height 11
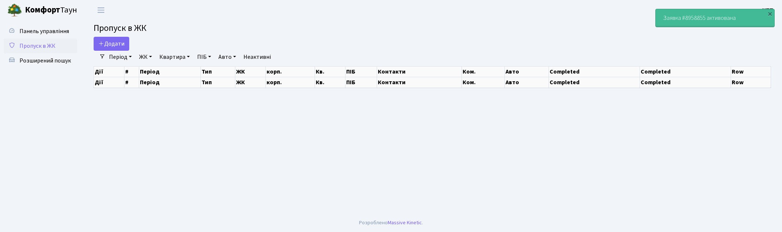
select select "25"
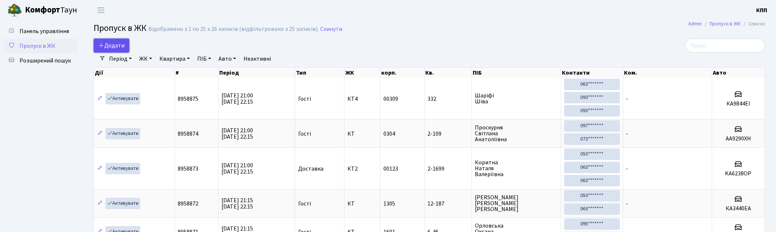
click at [114, 44] on span "Додати" at bounding box center [111, 45] width 26 height 8
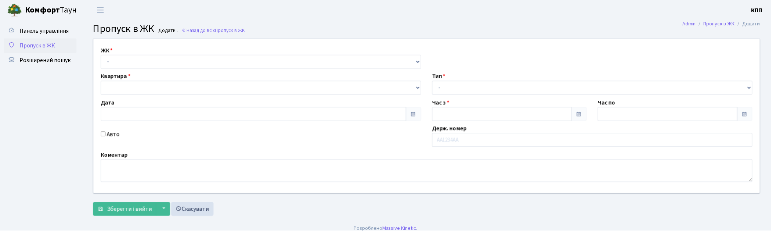
type input "[DATE]"
type input "21:15"
type input "22:15"
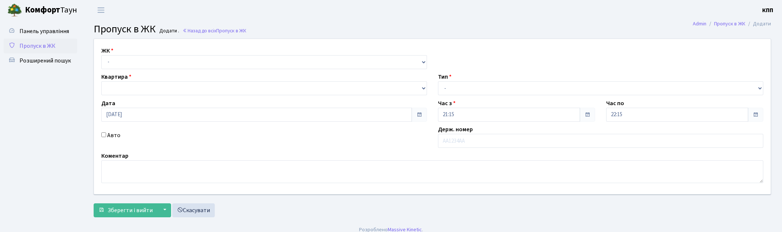
select select "271"
click at [101, 55] on select "- КТ, вул. Регенераторна, 4 КТ2, просп. [STREET_ADDRESS] [STREET_ADDRESS] [PERS…" at bounding box center [264, 62] width 326 height 14
select select
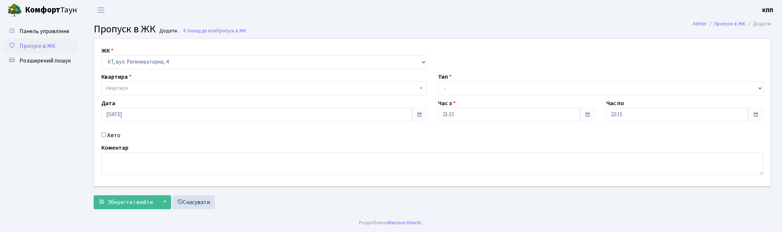
click at [126, 84] on span "Квартира" at bounding box center [264, 88] width 326 height 14
type input "1-300"
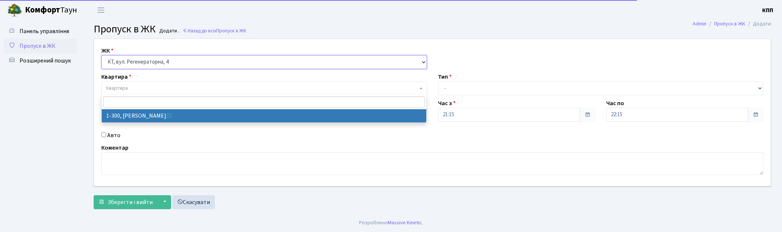
click at [127, 66] on select "- КТ, вул. Регенераторна, 4 КТ2, просп. [STREET_ADDRESS] [STREET_ADDRESS] [PERS…" at bounding box center [264, 62] width 326 height 14
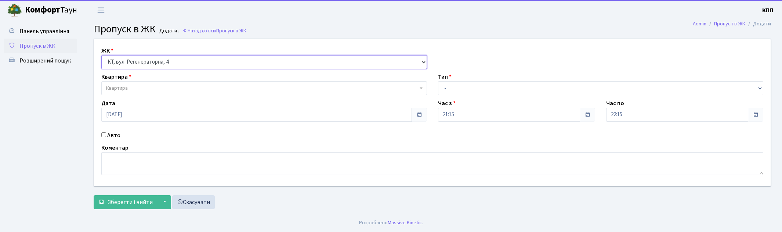
select select "295"
click at [101, 55] on select "- КТ, вул. Регенераторна, 4 КТ2, просп. Соборності, 17 КТ3, вул. Березнева, 16 …" at bounding box center [264, 62] width 326 height 14
select select
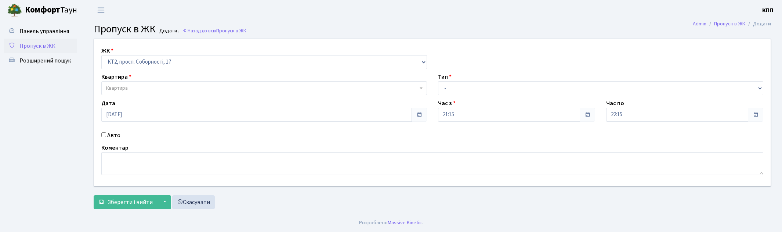
click at [133, 87] on span "Квартира" at bounding box center [262, 87] width 312 height 7
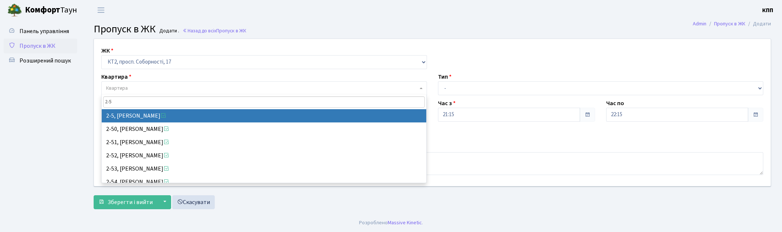
type input "2-5"
select select "15054"
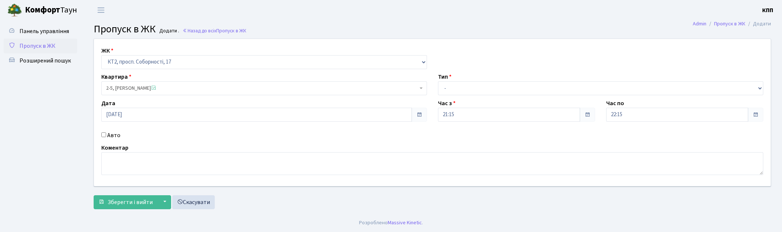
click at [481, 79] on div "Тип - Доставка Таксі Гості Сервіс" at bounding box center [600, 83] width 337 height 23
drag, startPoint x: 480, startPoint y: 86, endPoint x: 479, endPoint y: 94, distance: 7.8
click at [480, 86] on select "- Доставка Таксі Гості Сервіс" at bounding box center [601, 88] width 326 height 14
select select "3"
click at [438, 81] on select "- Доставка Таксі Гості Сервіс" at bounding box center [601, 88] width 326 height 14
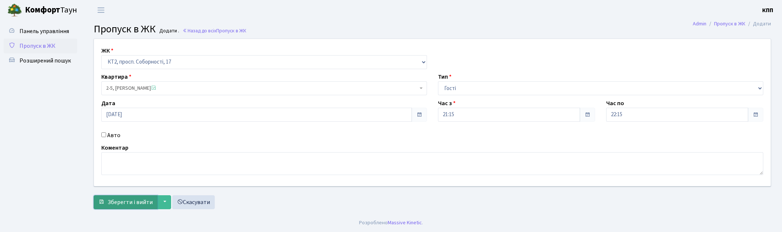
click at [130, 202] on span "Зберегти і вийти" at bounding box center [130, 202] width 45 height 8
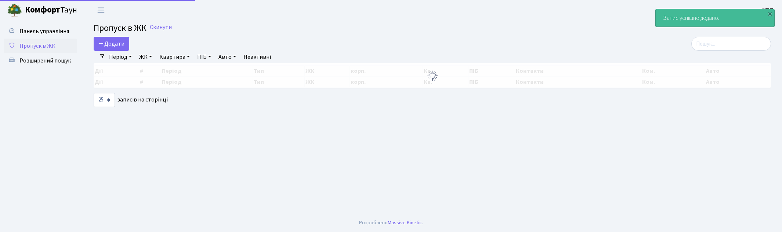
select select "25"
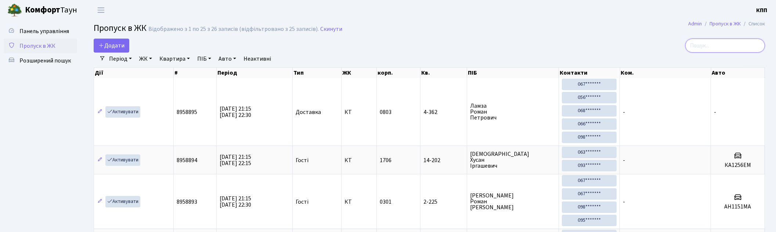
click at [713, 46] on input "search" at bounding box center [725, 46] width 80 height 14
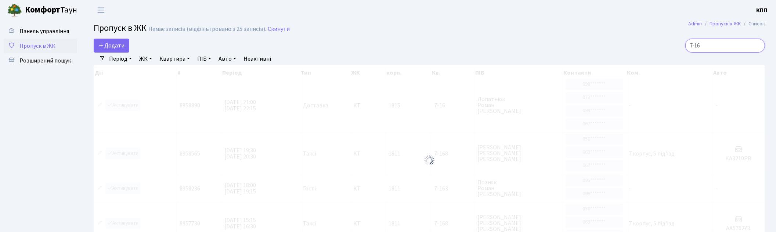
drag, startPoint x: 722, startPoint y: 46, endPoint x: 651, endPoint y: 37, distance: 71.1
click at [651, 37] on main "Admin Пропуск в ЖК Список Пропуск в ЖК Немає записів (відфільтровано з 25 запис…" at bounding box center [429, 147] width 693 height 255
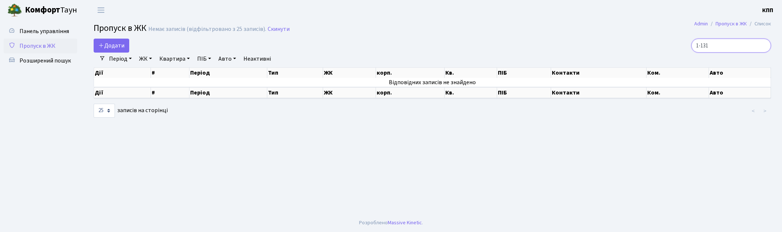
click at [707, 49] on input "1-131" at bounding box center [731, 46] width 80 height 14
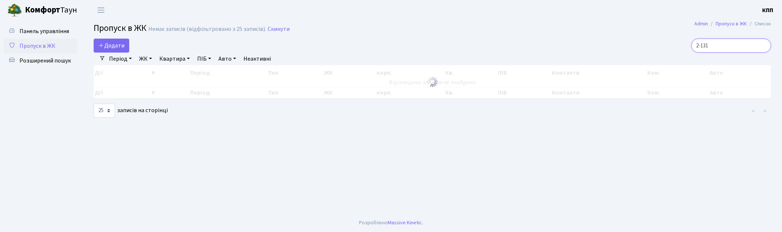
type input "2-131"
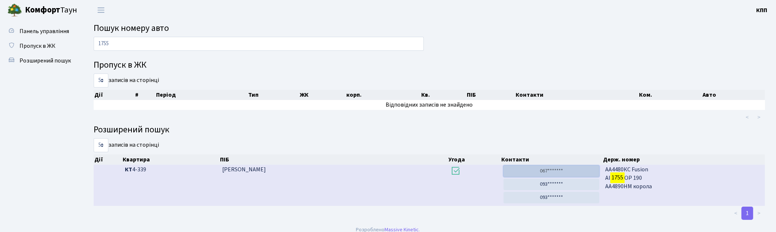
click at [529, 171] on link "067*******" at bounding box center [551, 170] width 96 height 11
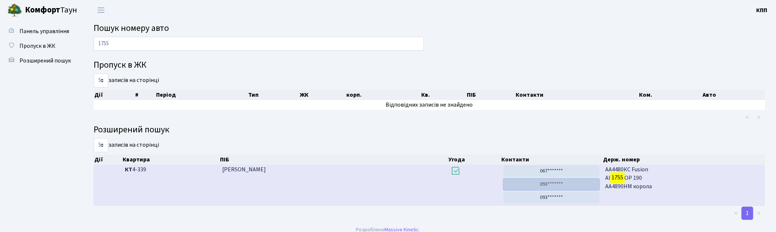
click at [550, 186] on link "093*******" at bounding box center [551, 183] width 96 height 11
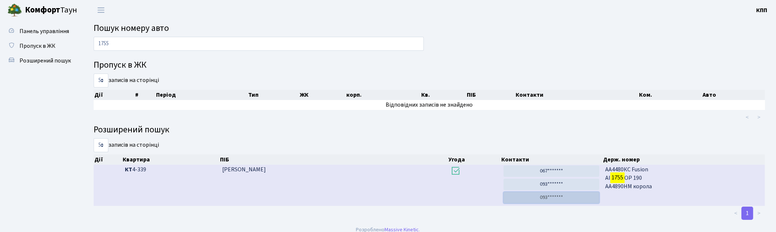
click at [562, 199] on link "093*******" at bounding box center [551, 197] width 96 height 11
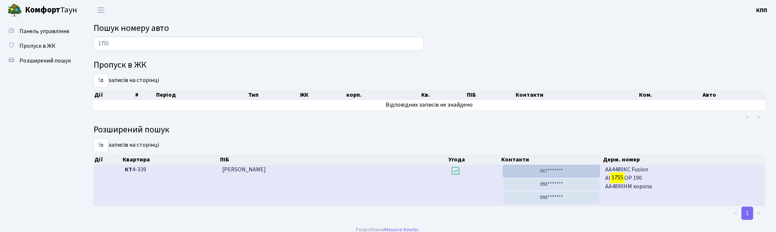
click at [553, 169] on link "067*******" at bounding box center [551, 170] width 96 height 11
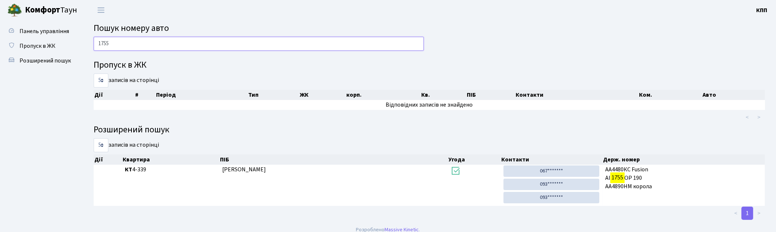
click at [116, 43] on input "1755" at bounding box center [259, 44] width 330 height 14
type input "8435"
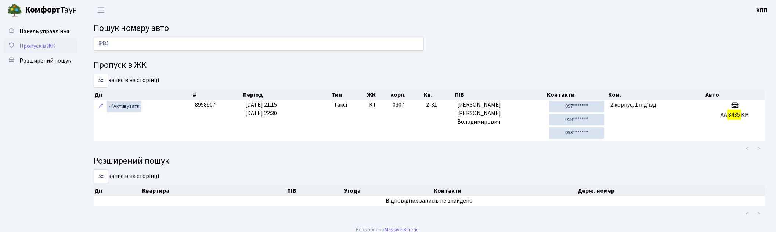
click at [49, 44] on span "Пропуск в ЖК" at bounding box center [37, 46] width 36 height 8
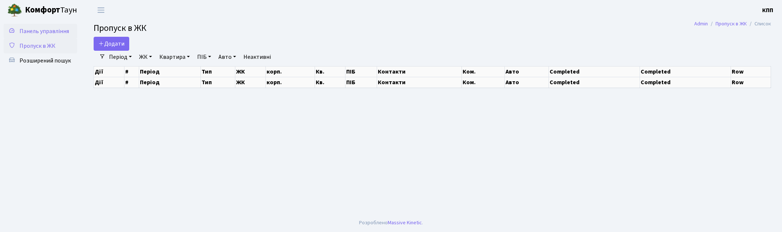
select select "25"
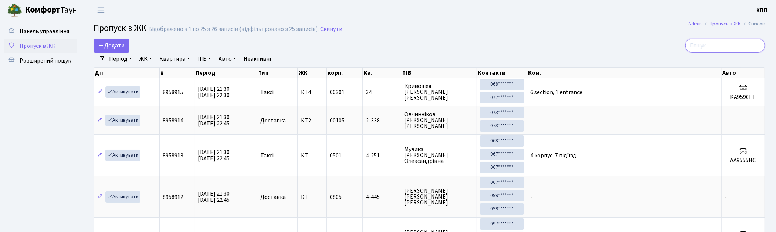
click at [705, 49] on input "search" at bounding box center [725, 46] width 80 height 14
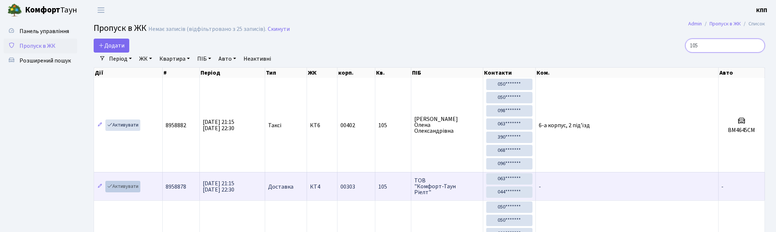
type input "105"
click at [122, 189] on link "Активувати" at bounding box center [122, 186] width 35 height 11
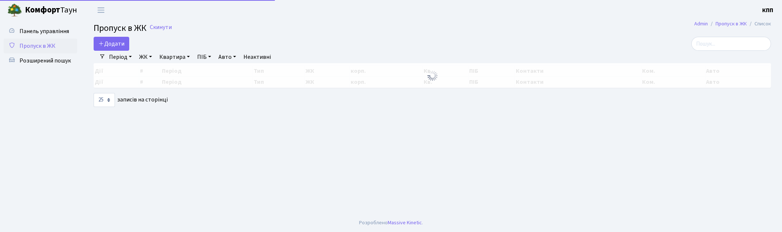
select select "25"
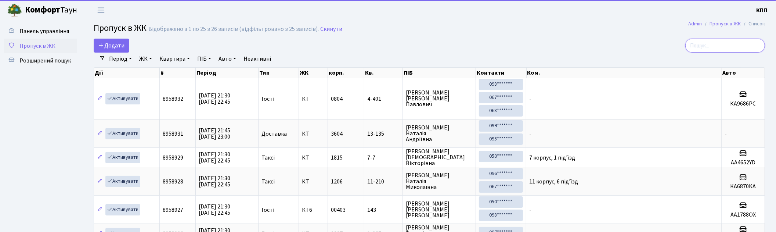
click at [722, 48] on input "search" at bounding box center [725, 46] width 80 height 14
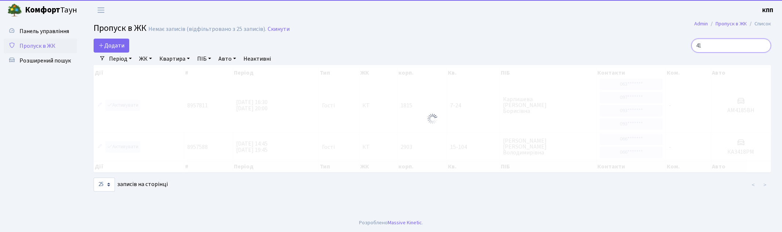
type input "4"
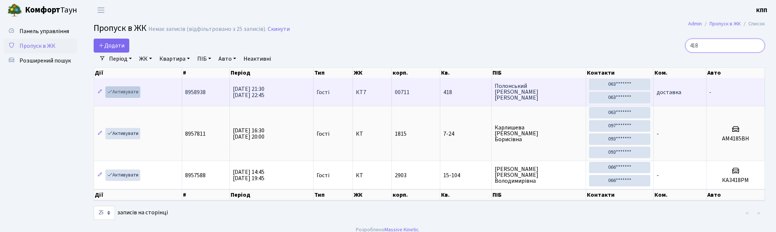
type input "418"
click at [135, 90] on link "Активувати" at bounding box center [122, 91] width 35 height 11
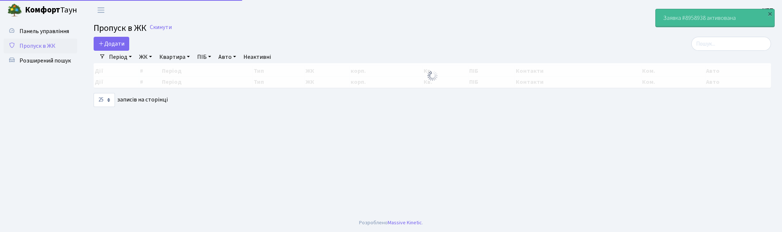
select select "25"
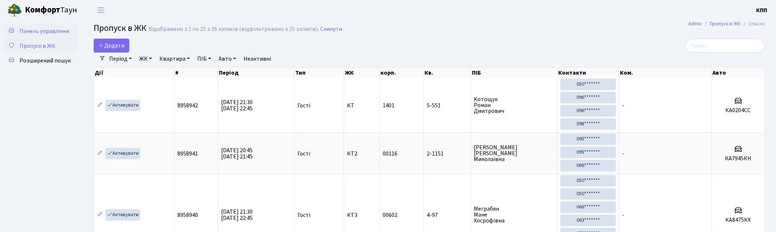
click at [45, 27] on span "Панель управління" at bounding box center [44, 31] width 50 height 8
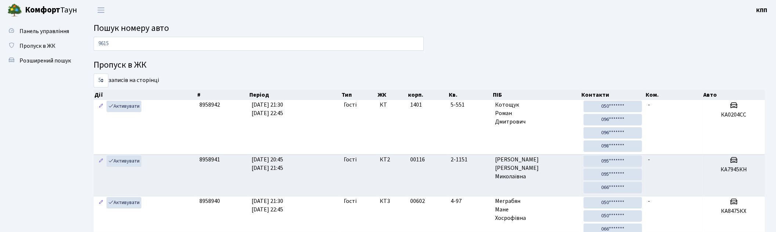
type input "9615"
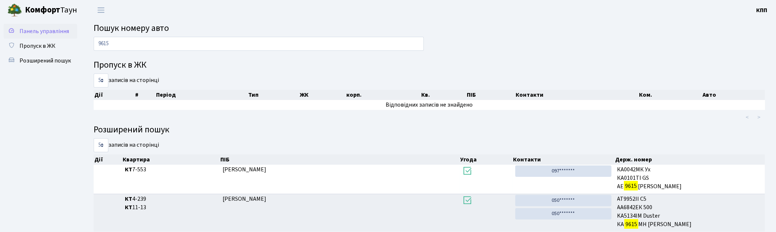
click at [44, 30] on span "Панель управління" at bounding box center [44, 31] width 50 height 8
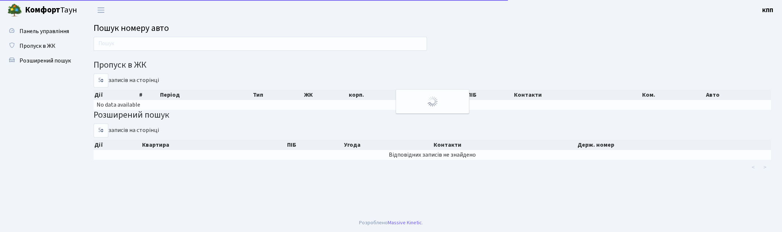
click at [122, 43] on input "text" at bounding box center [260, 44] width 333 height 14
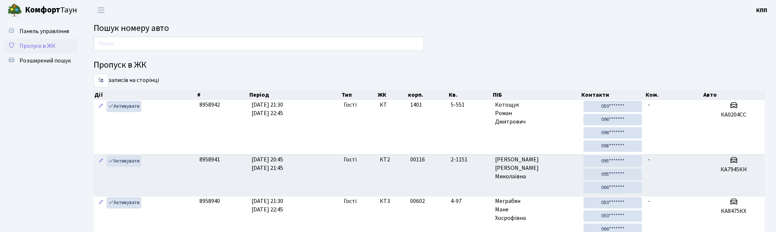
click at [23, 40] on link "Пропуск в ЖК" at bounding box center [40, 46] width 73 height 15
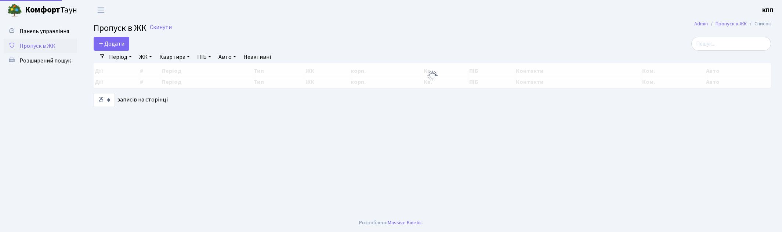
select select "25"
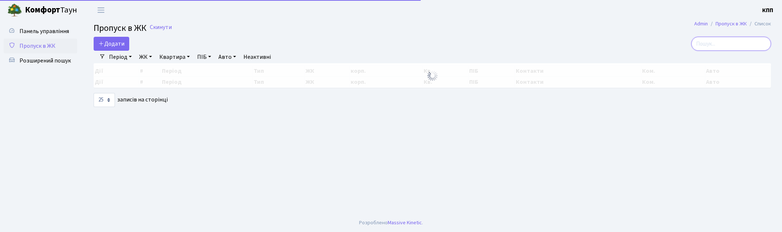
click at [720, 48] on input "search" at bounding box center [731, 44] width 80 height 14
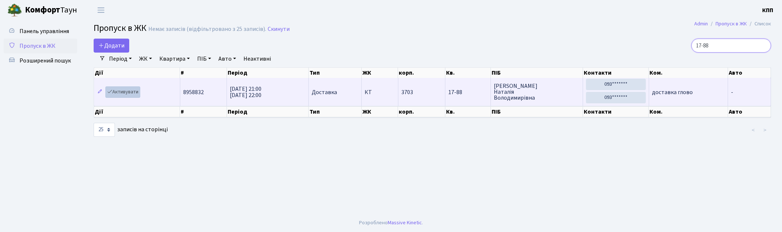
type input "17-88"
click at [122, 90] on link "Активувати" at bounding box center [122, 91] width 35 height 11
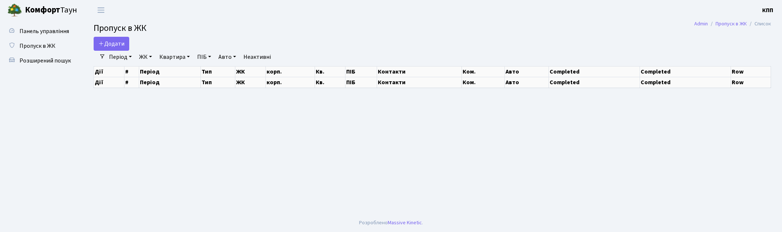
select select "25"
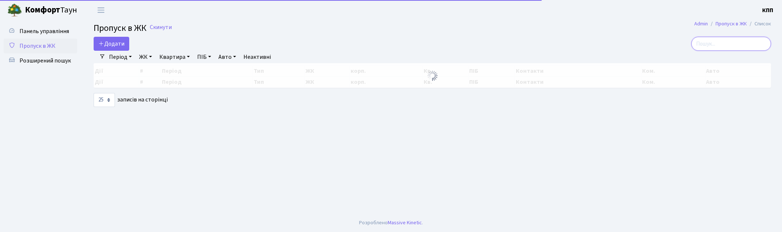
click at [733, 44] on input "search" at bounding box center [731, 44] width 80 height 14
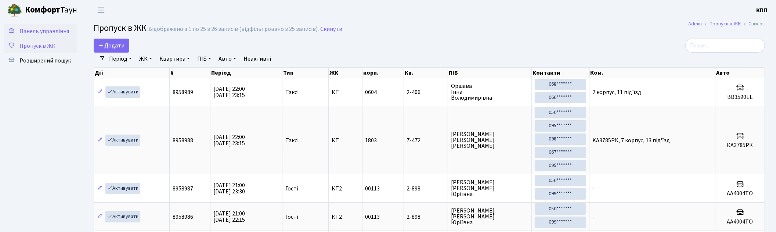
click at [40, 31] on span "Панель управління" at bounding box center [44, 31] width 50 height 8
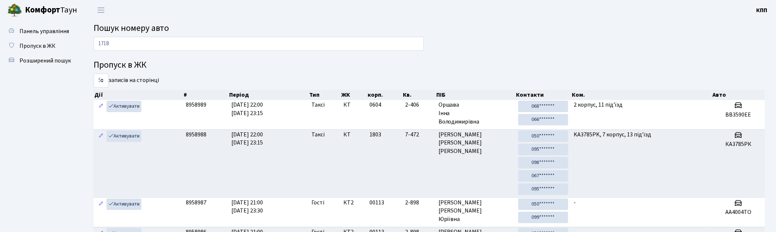
type input "1718"
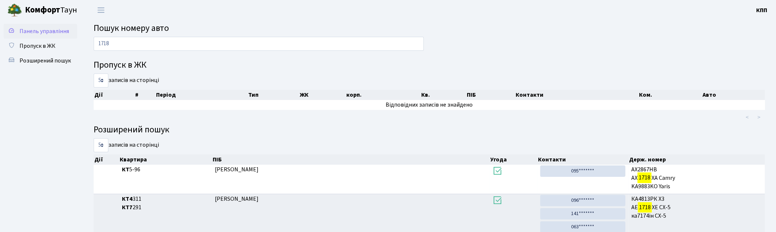
click at [39, 30] on span "Панель управління" at bounding box center [44, 31] width 50 height 8
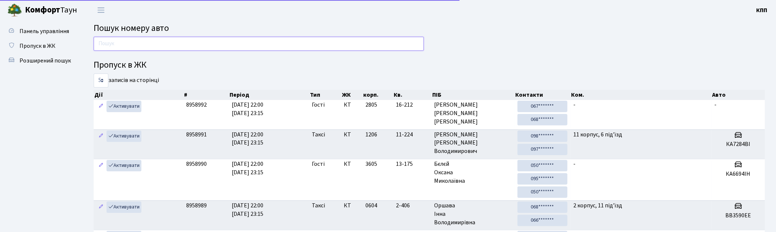
click at [117, 40] on input "text" at bounding box center [259, 44] width 330 height 14
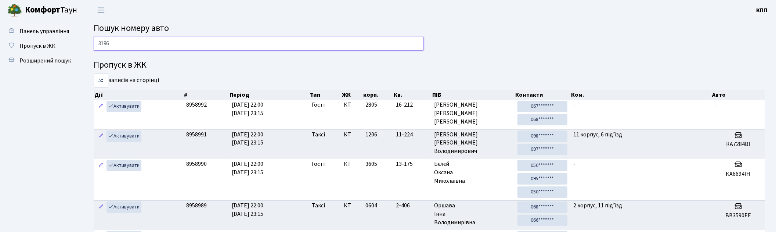
type input "3196"
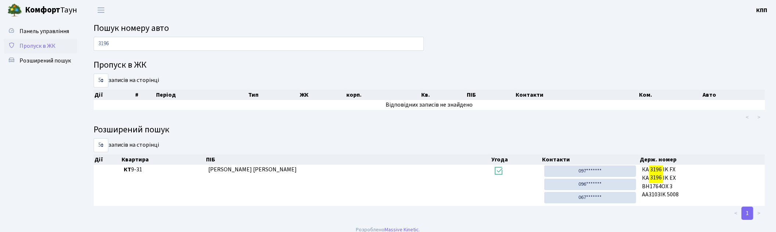
click at [42, 45] on span "Пропуск в ЖК" at bounding box center [37, 46] width 36 height 8
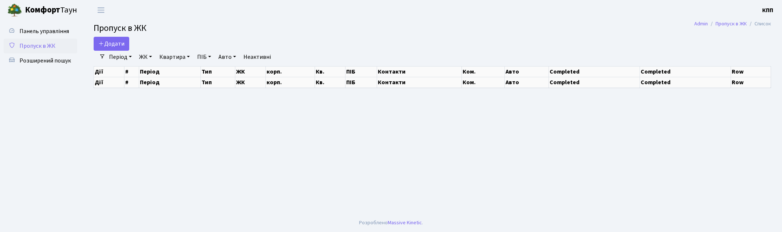
select select "25"
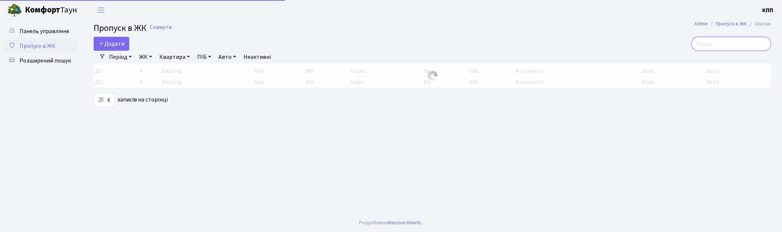
click at [762, 39] on input "search" at bounding box center [731, 44] width 80 height 14
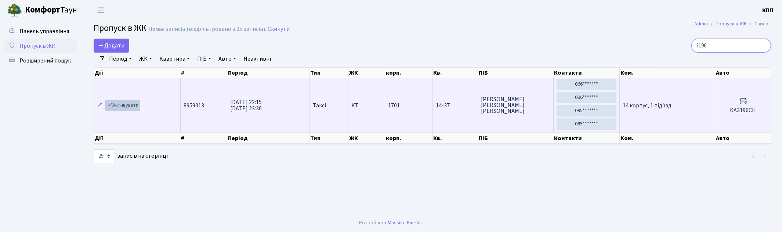
type input "3196"
click at [120, 104] on link "Активувати" at bounding box center [122, 104] width 35 height 11
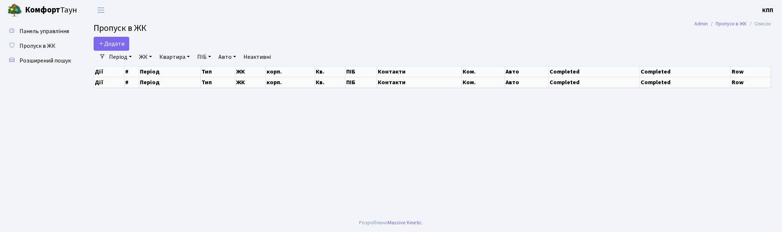
select select "25"
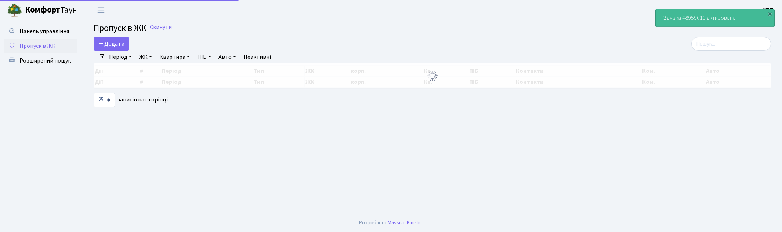
click at [731, 45] on input "search" at bounding box center [731, 44] width 80 height 14
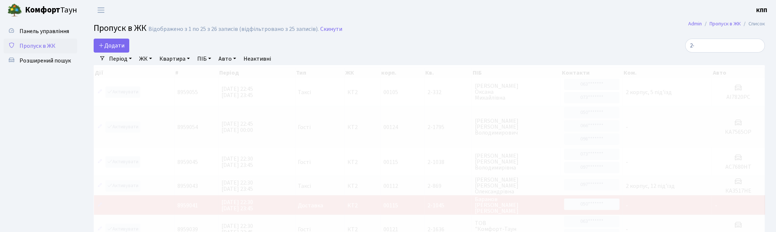
type input "2"
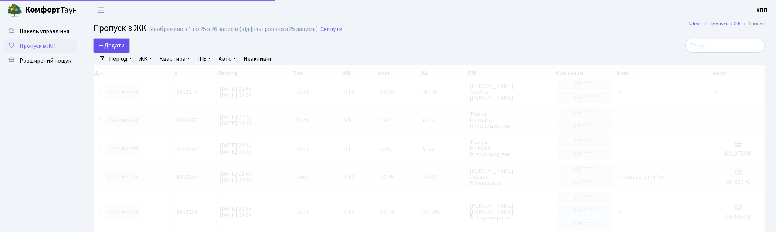
click at [121, 42] on span "Додати" at bounding box center [111, 45] width 26 height 8
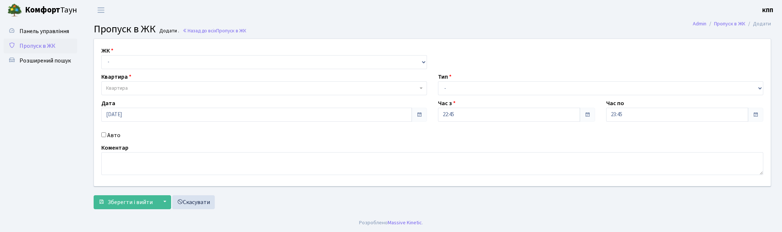
select select "271"
click at [101, 55] on select "- КТ, вул. Регенераторна, 4 КТ2, просп. Соборності, 17 КТ3, вул. Березнева, 16 …" at bounding box center [264, 62] width 326 height 14
select select
click at [140, 93] on span "Квартира" at bounding box center [264, 88] width 326 height 14
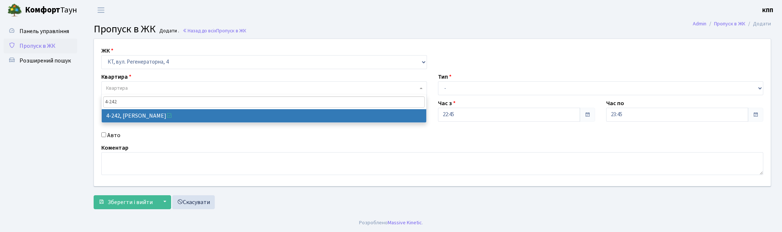
type input "4-242"
select select "1020"
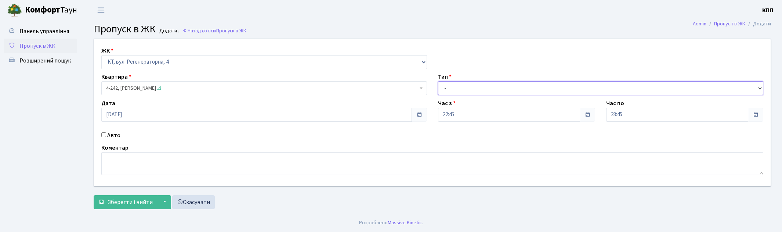
click at [469, 94] on select "- Доставка Таксі Гості Сервіс" at bounding box center [601, 88] width 326 height 14
select select "1"
click at [438, 81] on select "- Доставка Таксі Гості Сервіс" at bounding box center [601, 88] width 326 height 14
click at [124, 207] on button "Зберегти і вийти" at bounding box center [126, 202] width 64 height 14
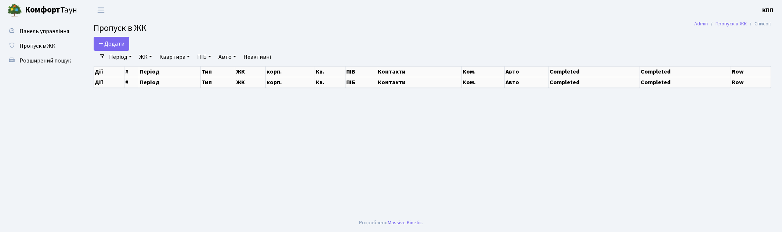
select select "25"
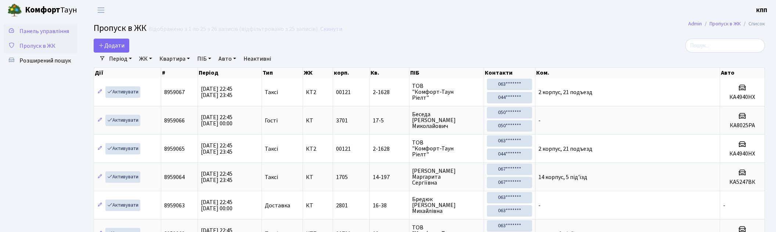
click at [52, 30] on span "Панель управління" at bounding box center [44, 31] width 50 height 8
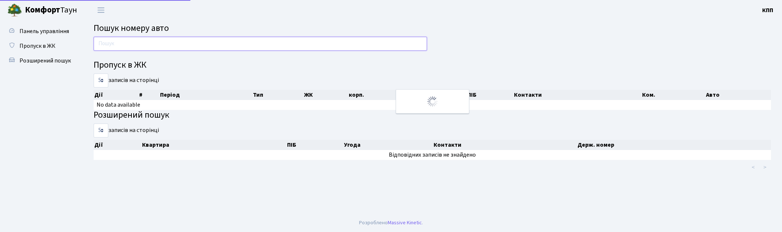
drag, startPoint x: 0, startPoint y: 0, endPoint x: 171, endPoint y: 46, distance: 177.1
click at [171, 46] on input "text" at bounding box center [260, 44] width 333 height 14
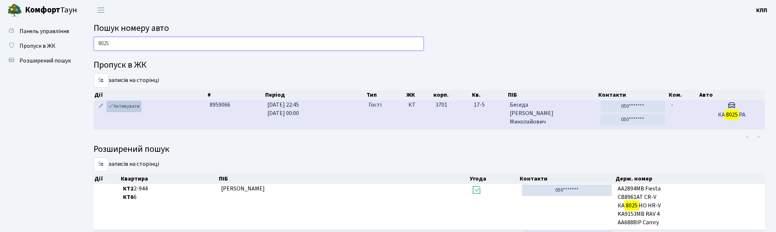
type input "8025"
click at [130, 112] on link "Активувати" at bounding box center [123, 106] width 35 height 11
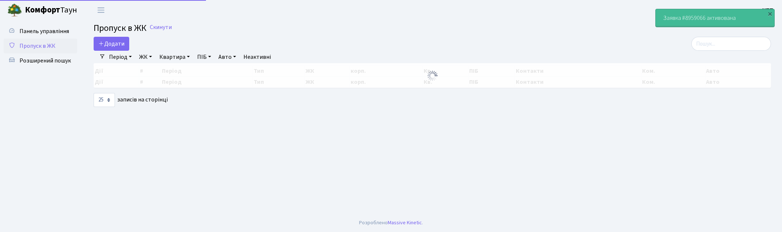
select select "25"
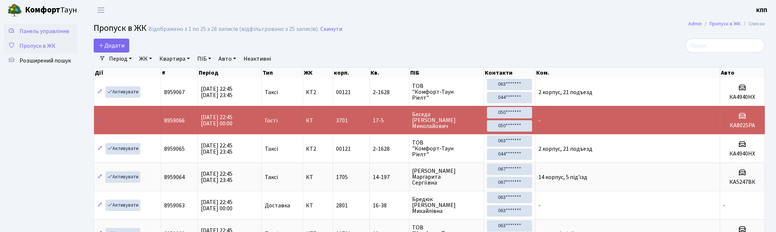
click at [50, 30] on span "Панель управління" at bounding box center [44, 31] width 50 height 8
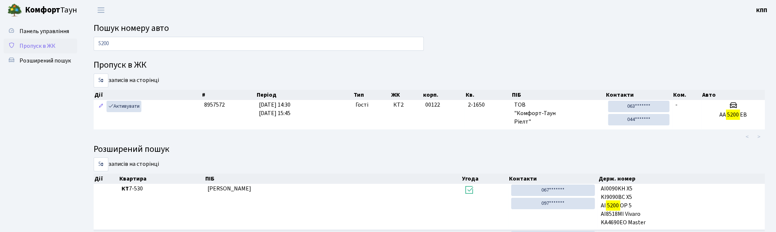
type input "5200"
click at [37, 44] on span "Пропуск в ЖК" at bounding box center [37, 46] width 36 height 8
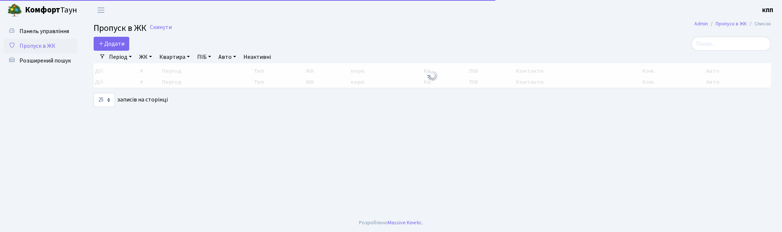
select select "25"
click at [713, 43] on input "search" at bounding box center [731, 44] width 80 height 14
